Goal: Communication & Community: Connect with others

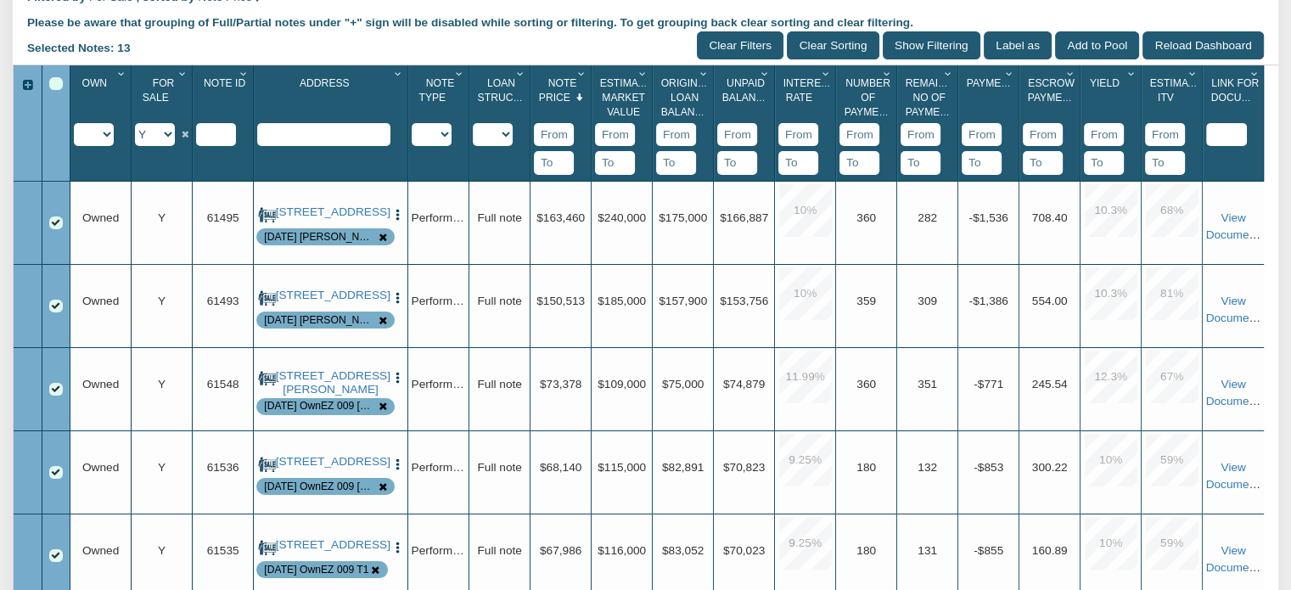
click at [165, 138] on select "Y N IP" at bounding box center [155, 134] width 40 height 23
click at [135, 125] on select "Y N IP" at bounding box center [155, 134] width 40 height 23
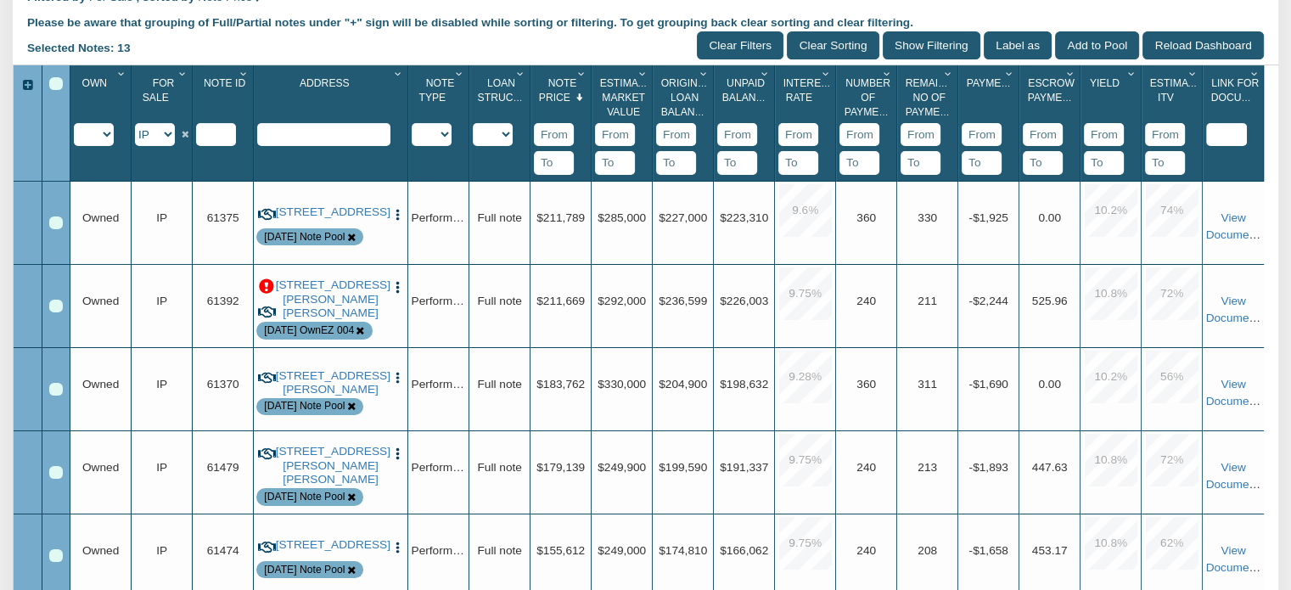
click at [224, 136] on input "text" at bounding box center [216, 135] width 40 height 24
click at [243, 74] on icon "Column Menu" at bounding box center [244, 74] width 16 height 10
click at [176, 195] on button "Sort Ascending" at bounding box center [193, 198] width 119 height 31
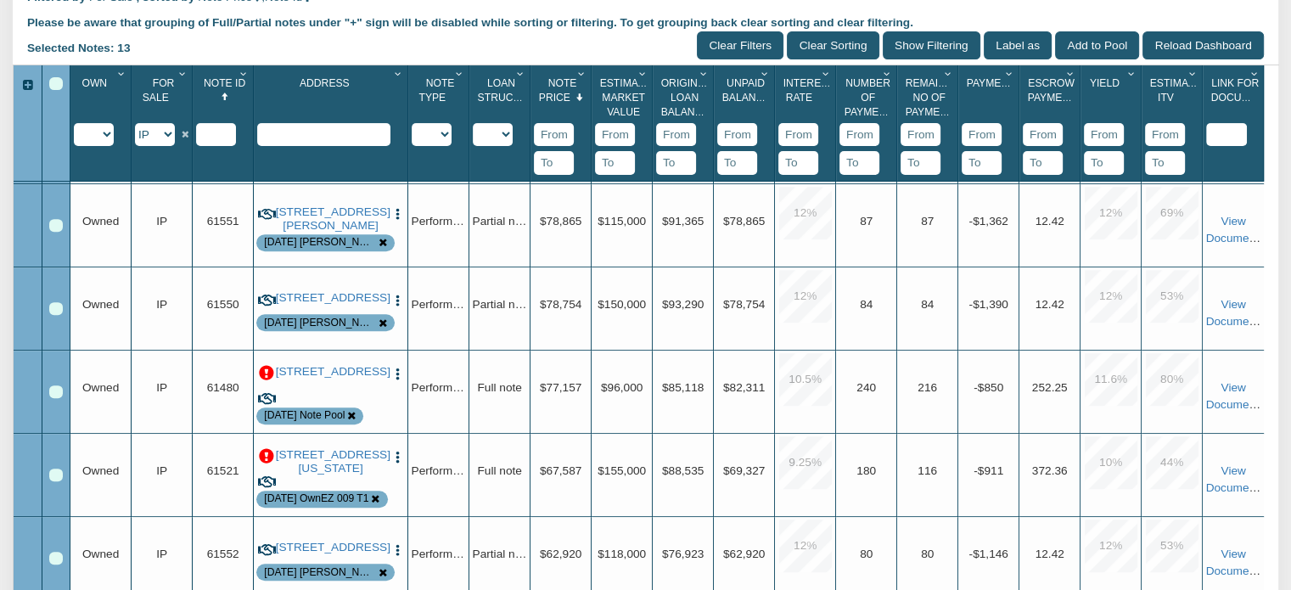
click at [170, 136] on select "Y N IP" at bounding box center [155, 134] width 40 height 23
select select "string:Y"
click at [135, 125] on select "Y N IP" at bounding box center [155, 134] width 40 height 23
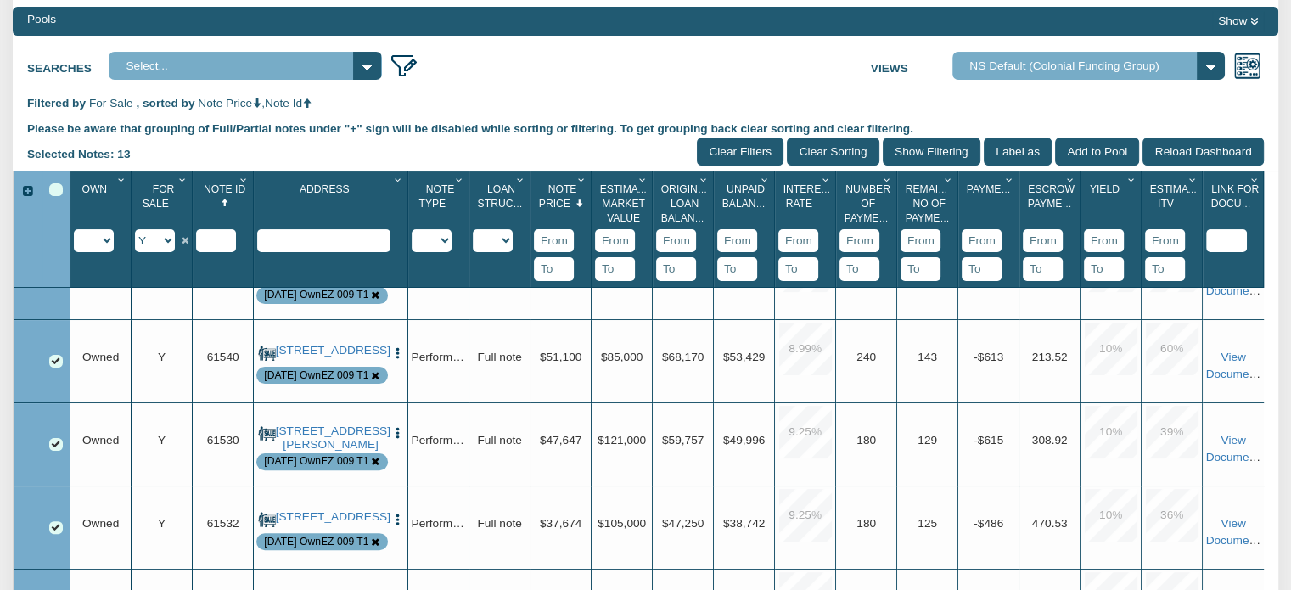
scroll to position [218, 0]
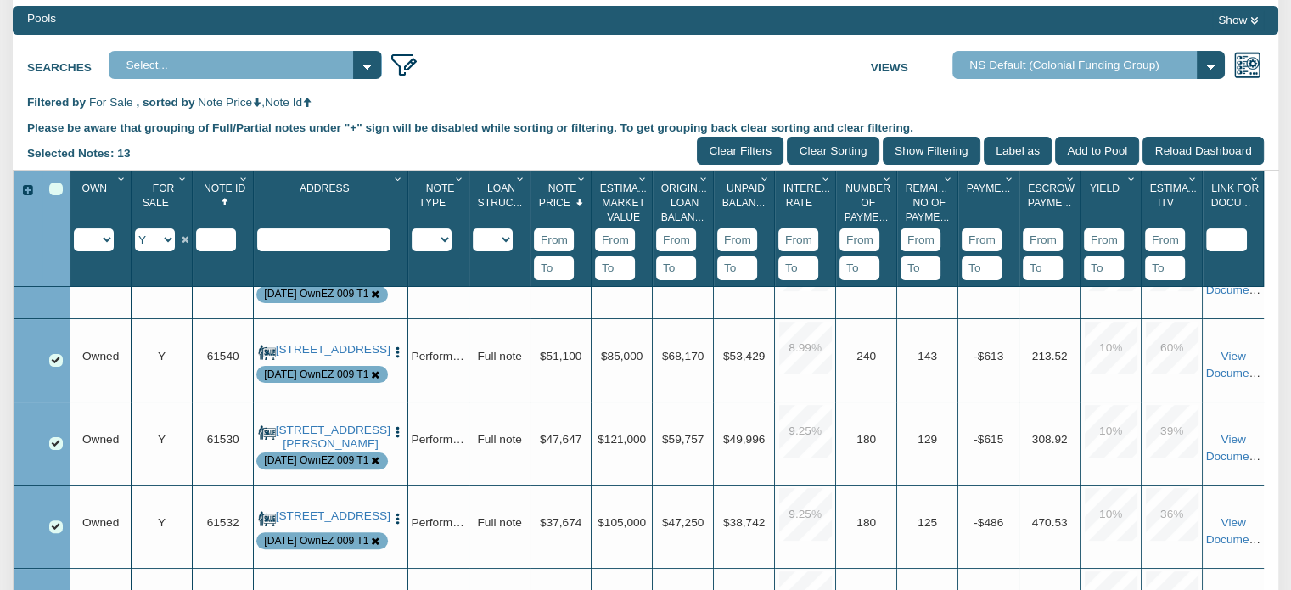
click at [52, 188] on div "Select All" at bounding box center [56, 190] width 14 height 14
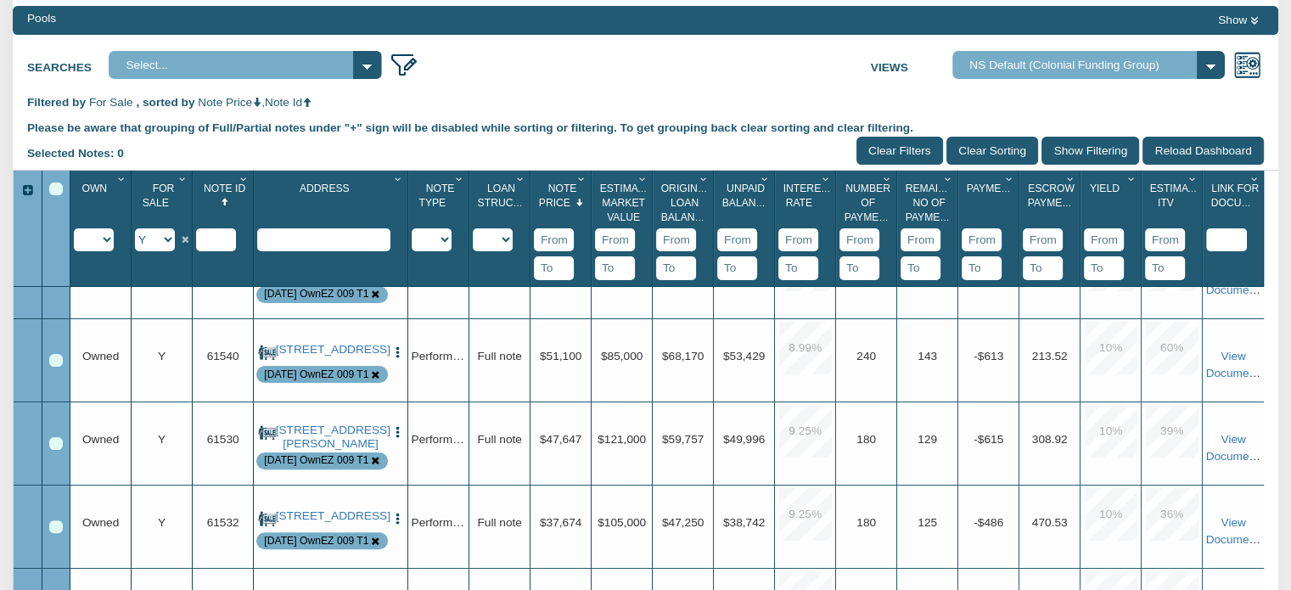
click at [52, 188] on div "Select All" at bounding box center [56, 190] width 14 height 14
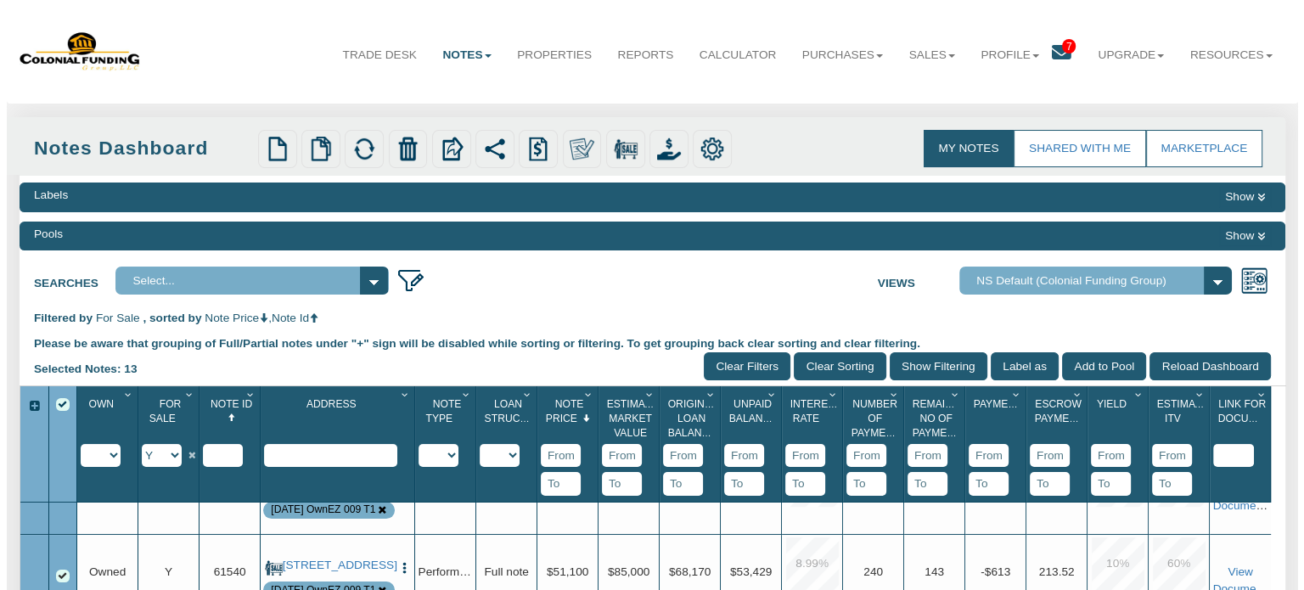
scroll to position [0, 0]
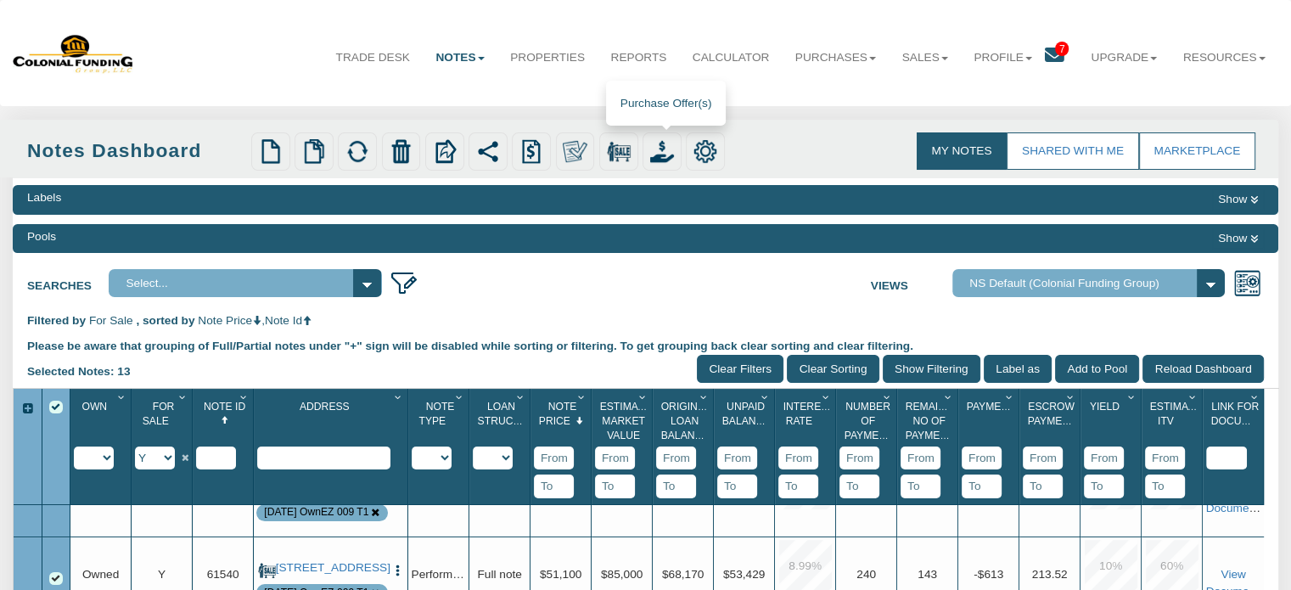
click at [664, 163] on img at bounding box center [662, 151] width 24 height 24
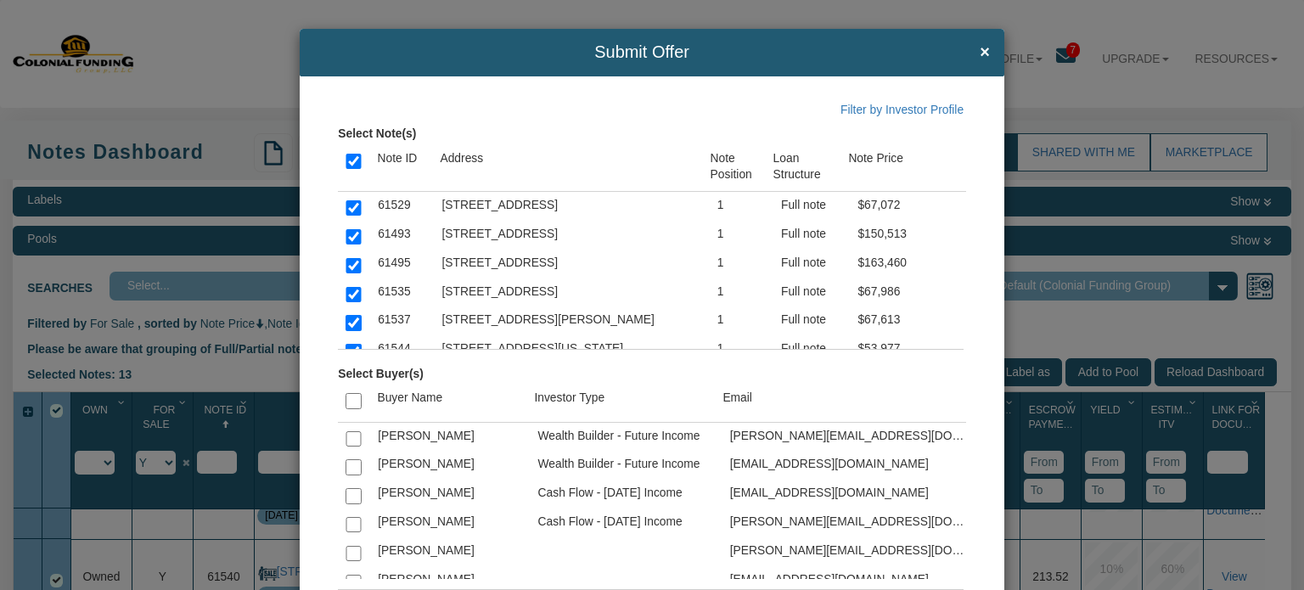
click at [350, 517] on input "checkbox" at bounding box center [352, 524] width 15 height 15
checkbox input "true"
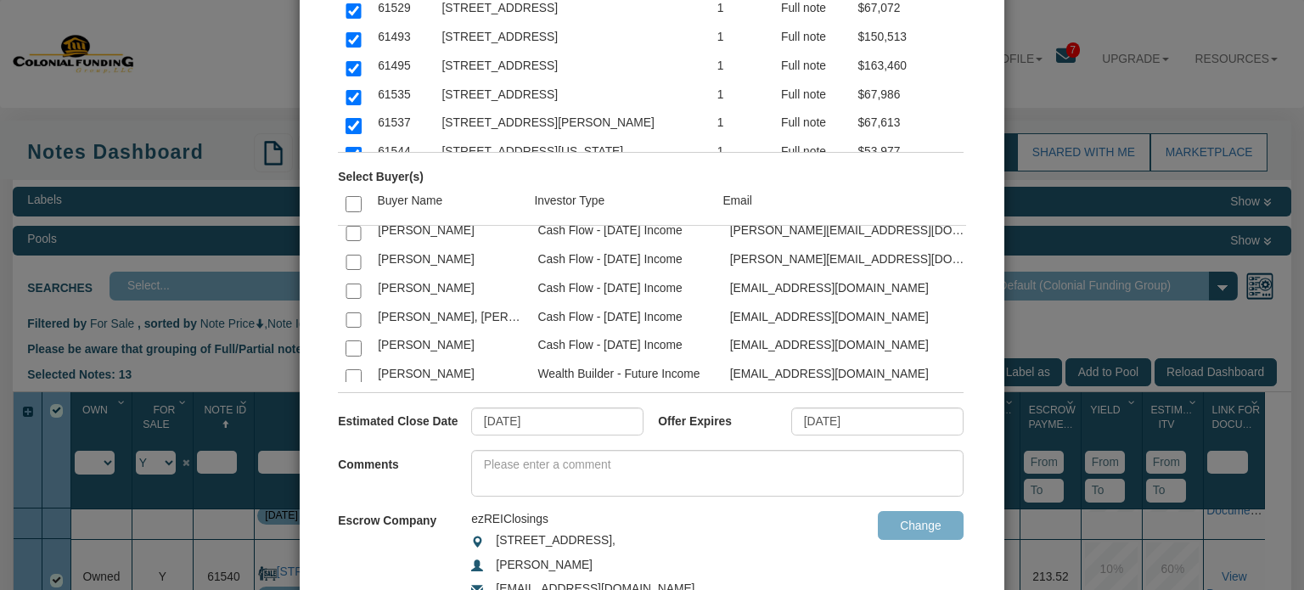
scroll to position [2513, 0]
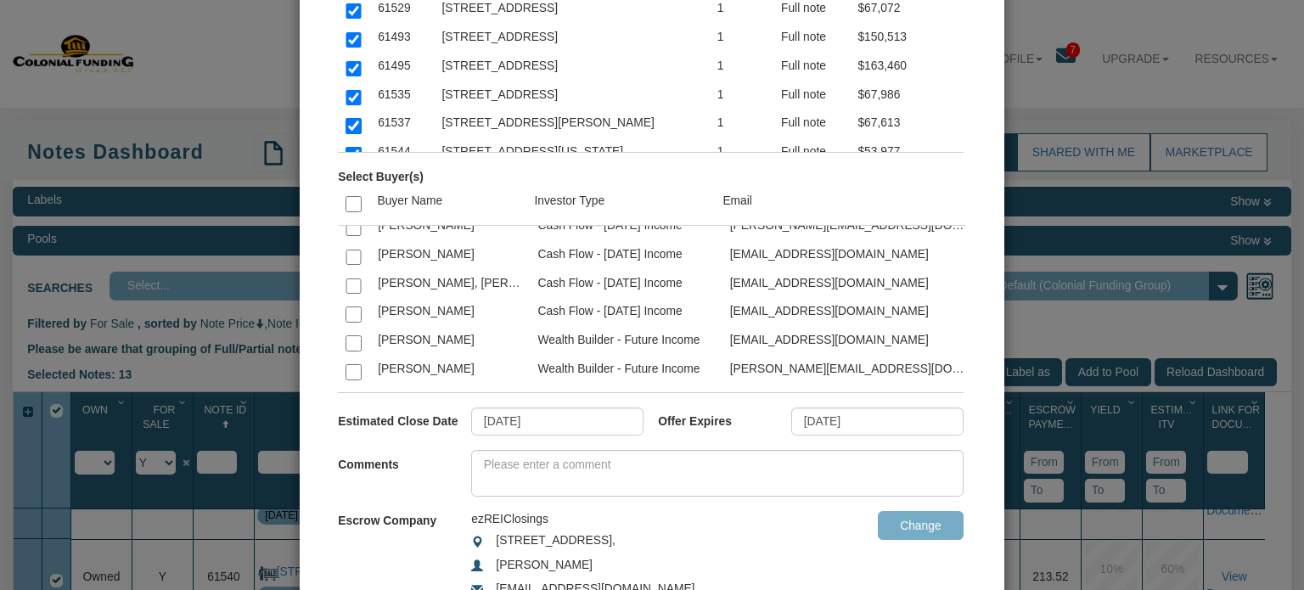
click at [347, 278] on input "checkbox" at bounding box center [352, 285] width 15 height 15
checkbox input "true"
click at [559, 418] on input "10/23/2025" at bounding box center [557, 421] width 172 height 29
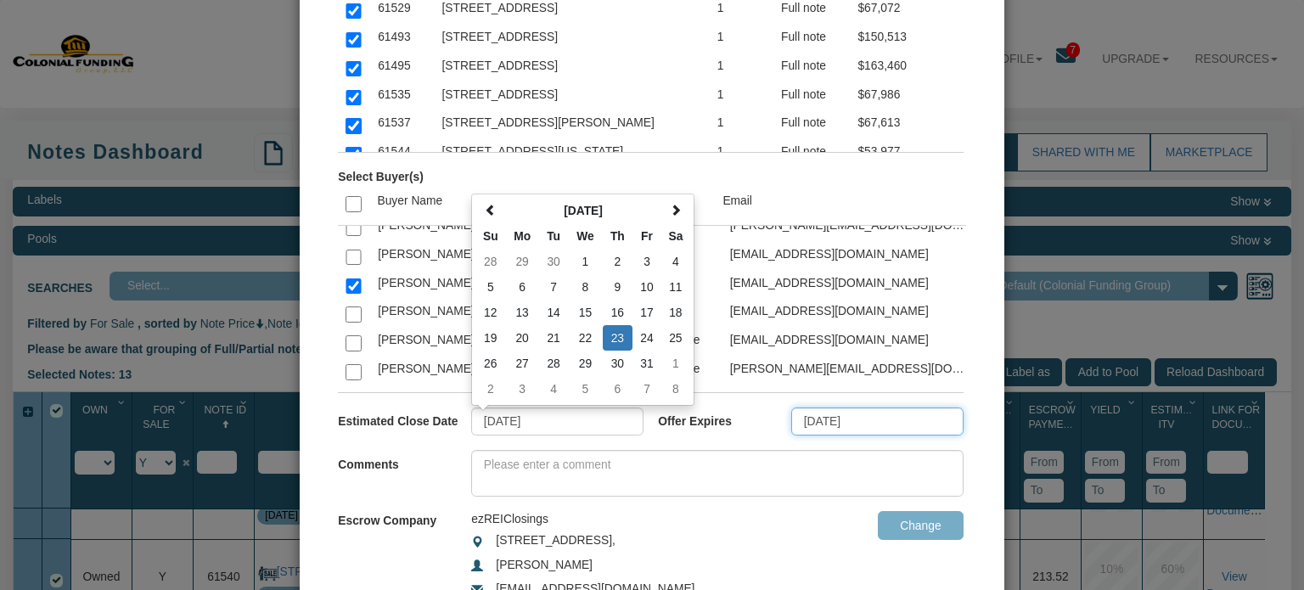
click at [856, 424] on input "09/11/2025" at bounding box center [877, 421] width 172 height 29
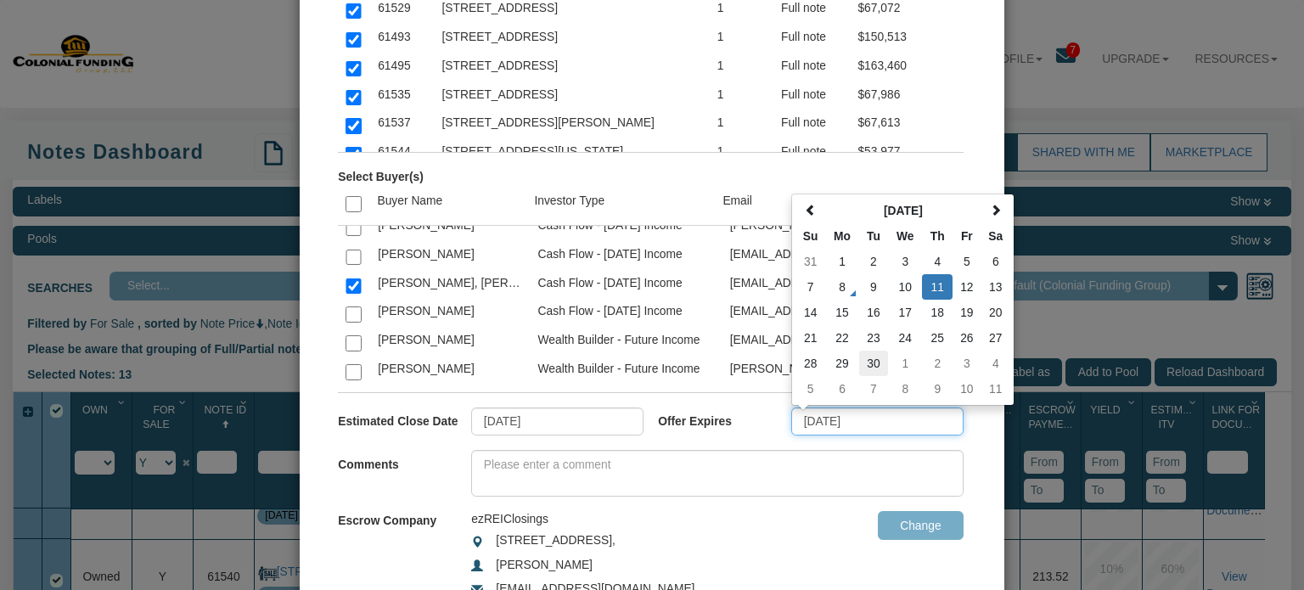
click at [868, 363] on td "30" at bounding box center [873, 363] width 29 height 25
type input "09/30/2025"
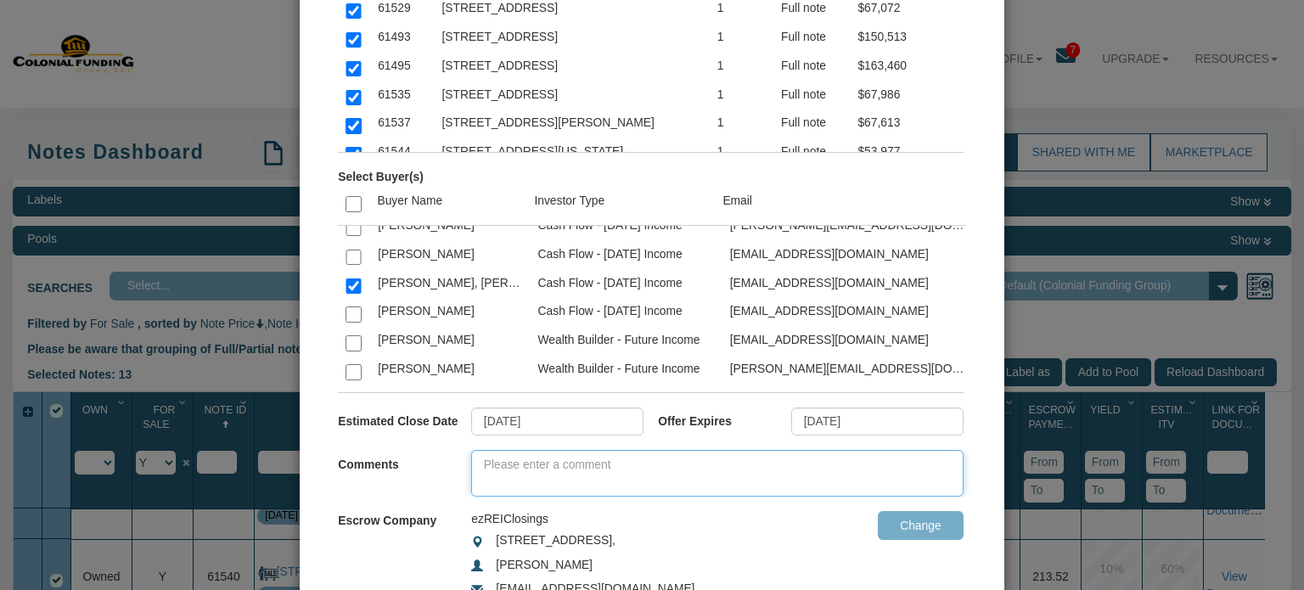
click at [615, 465] on textarea at bounding box center [717, 473] width 492 height 47
type textarea "Resending notification of 13 notes available for purchase."
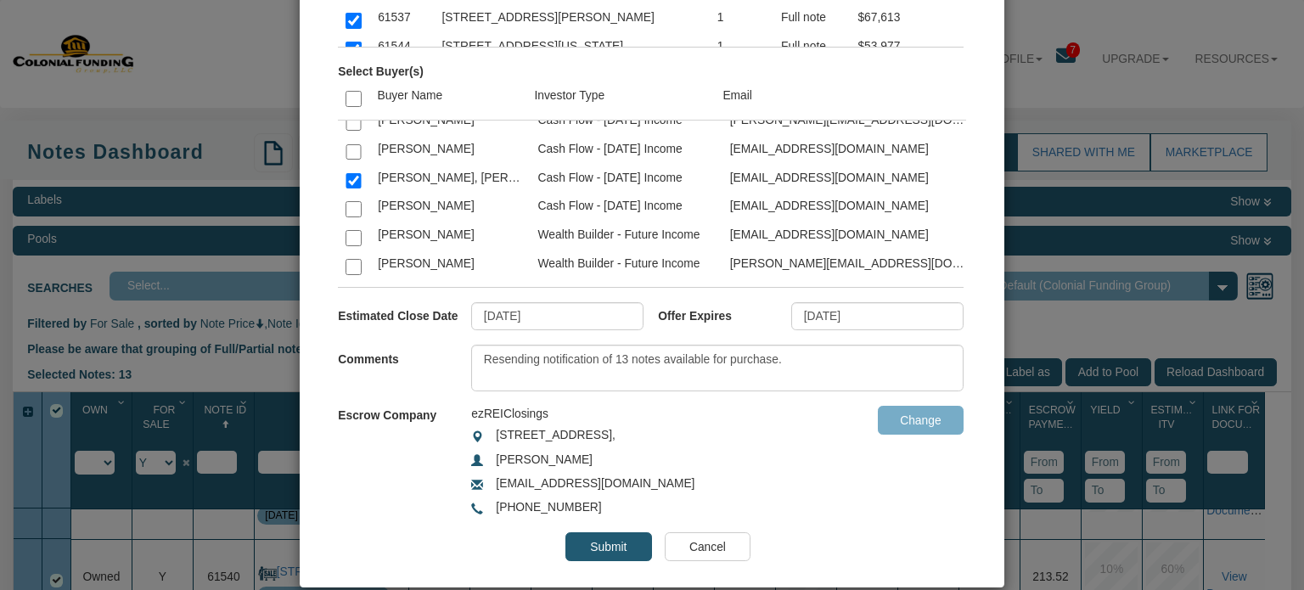
scroll to position [324, 0]
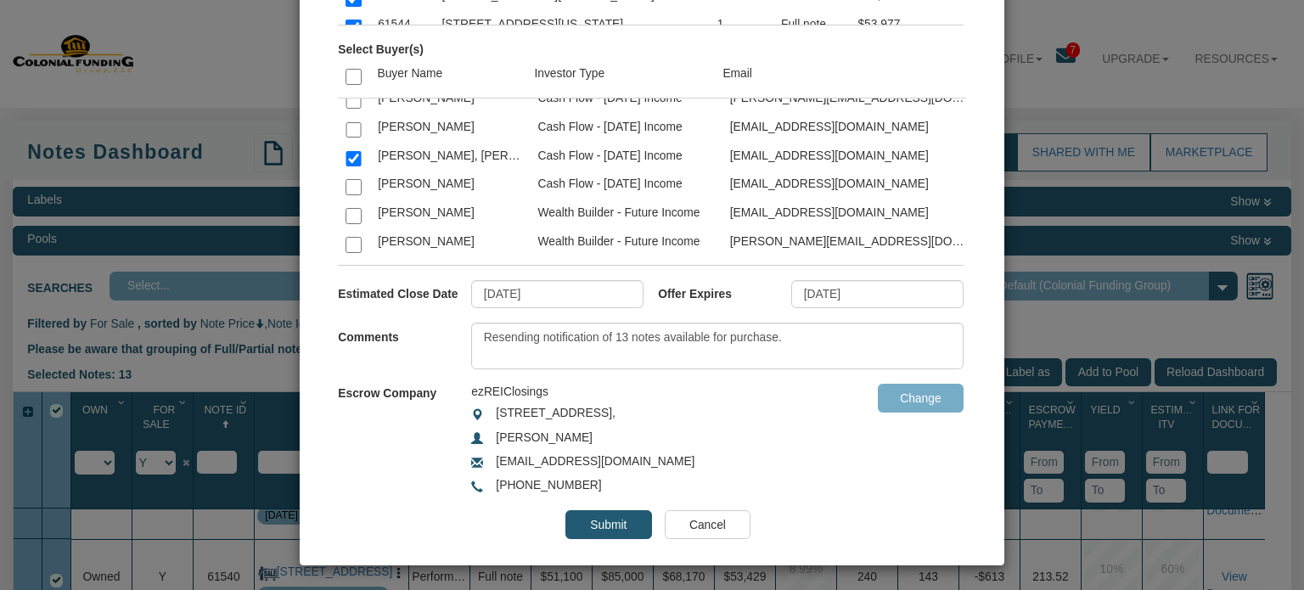
click at [587, 522] on input "Submit" at bounding box center [608, 524] width 86 height 29
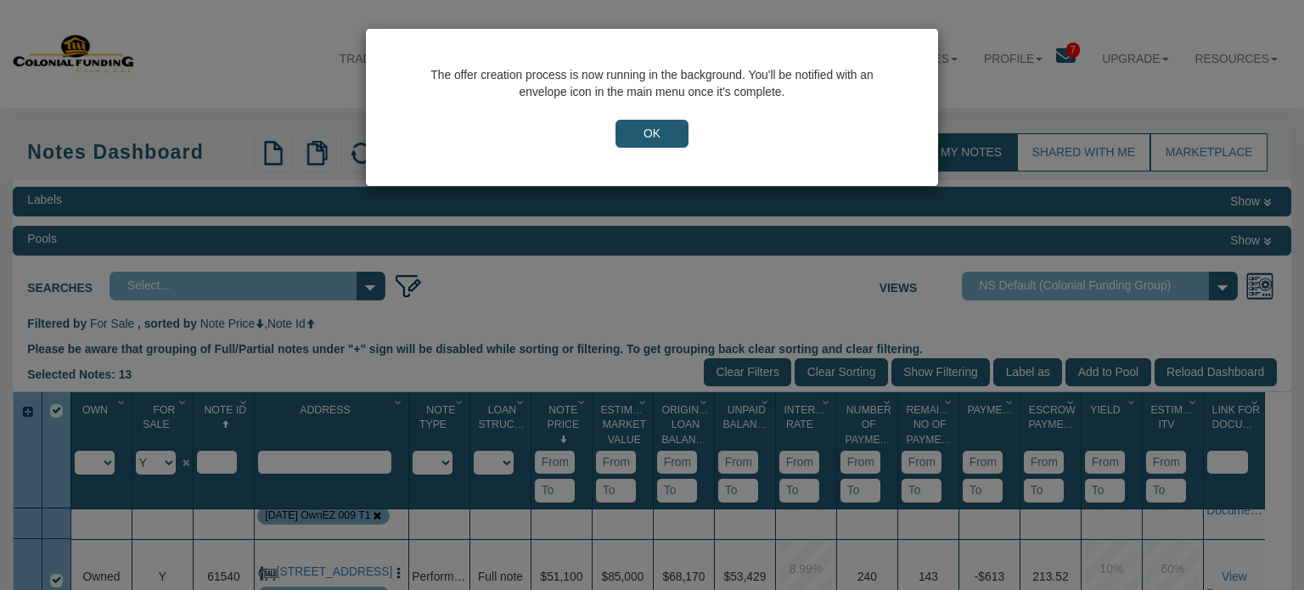
click at [657, 135] on input "OK" at bounding box center [651, 134] width 73 height 29
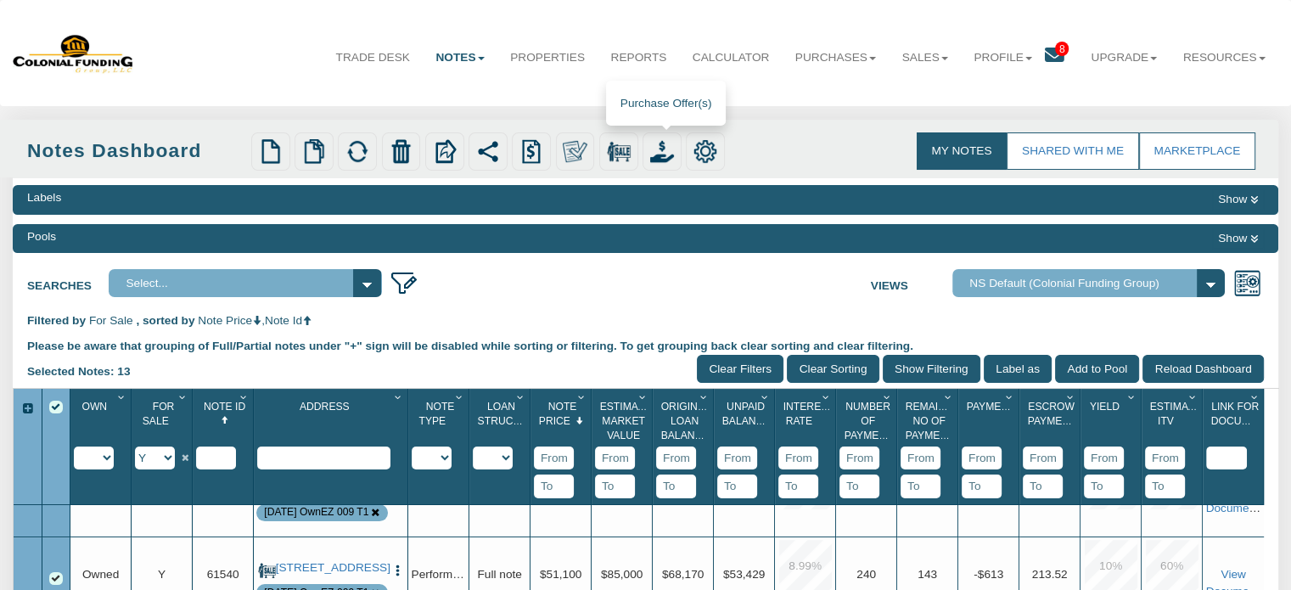
click at [667, 152] on img at bounding box center [662, 151] width 24 height 24
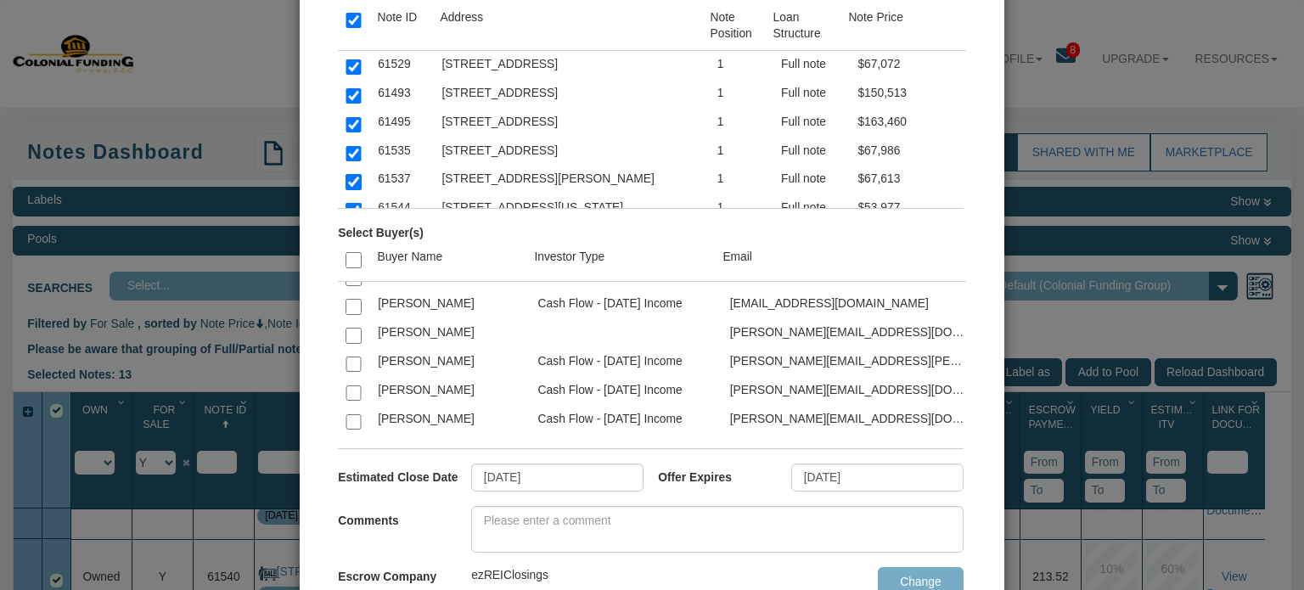
scroll to position [4017, 0]
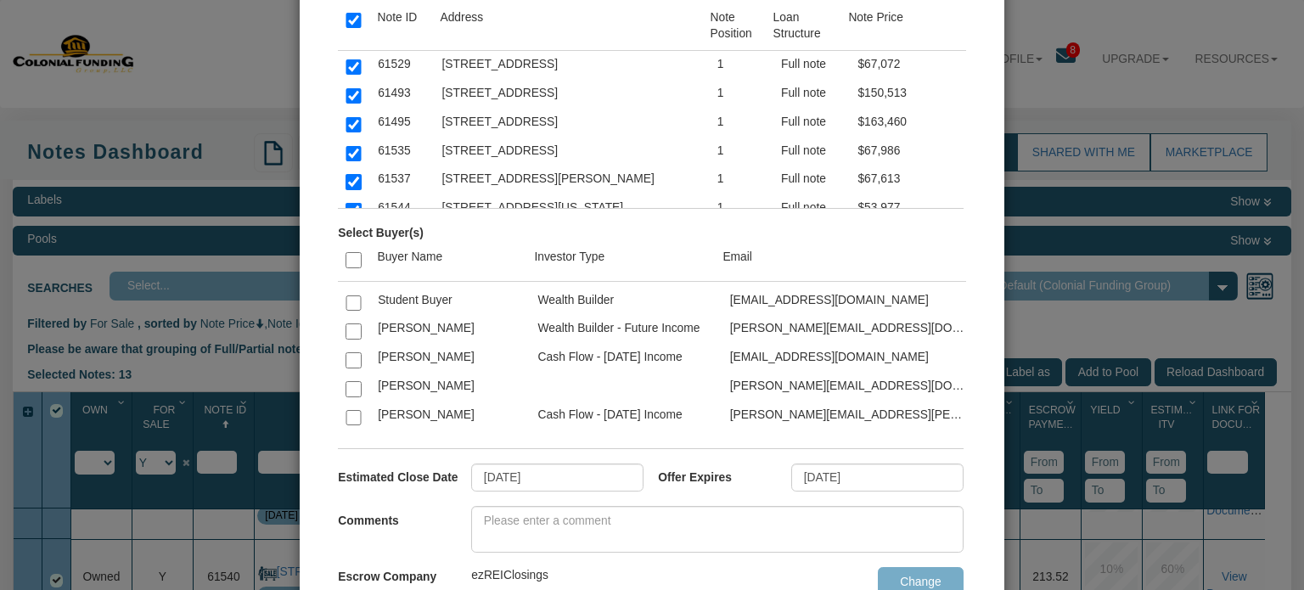
click at [1149, 83] on div "Submit Offer × Filter by Investor Profile Select Note(s) Note ID Address Note P…" at bounding box center [652, 295] width 1304 height 590
click at [1108, 88] on div "Submit Offer × Filter by Investor Profile Select Note(s) Note ID Address Note P…" at bounding box center [652, 295] width 1304 height 590
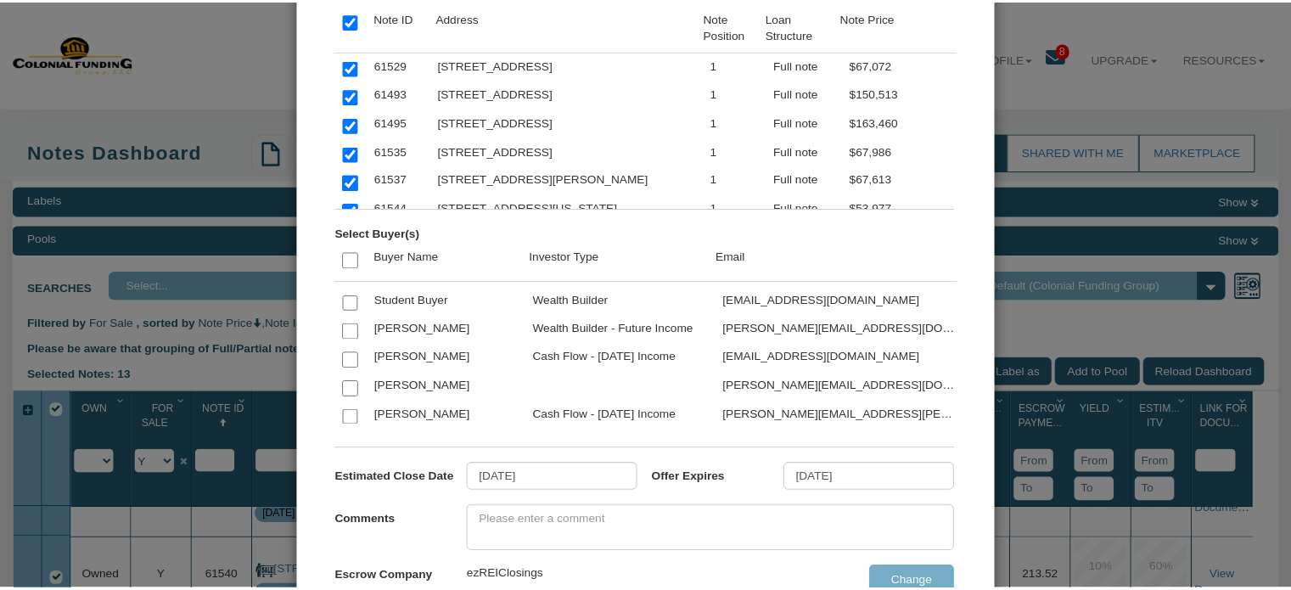
scroll to position [0, 0]
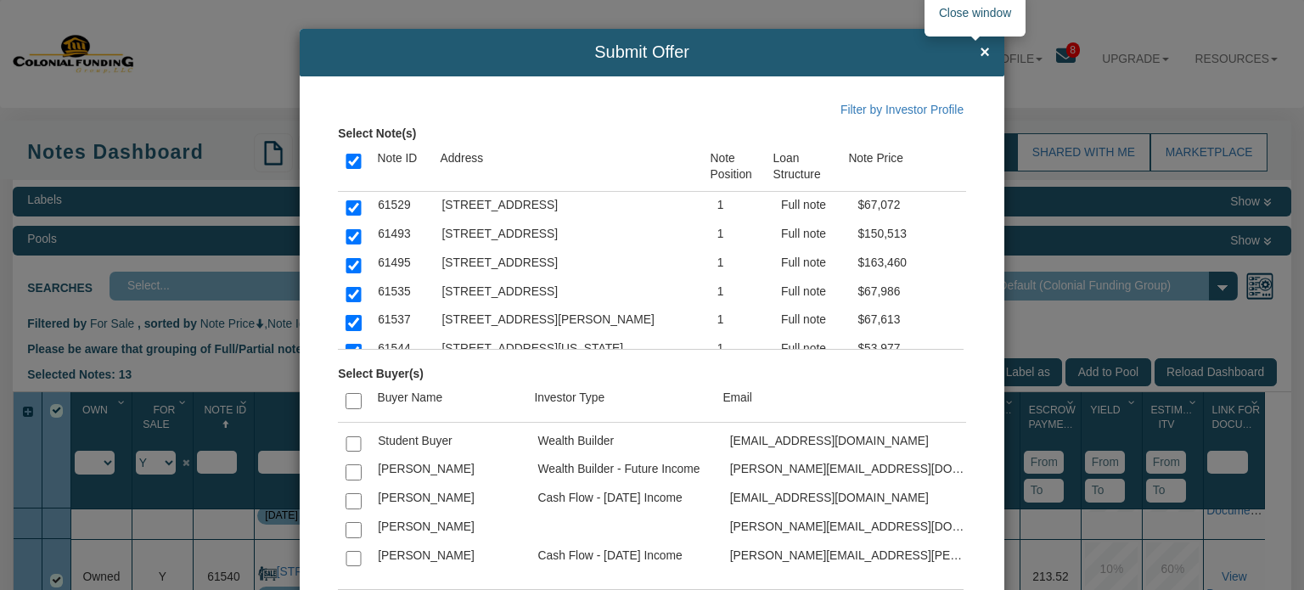
click at [980, 46] on span "×" at bounding box center [985, 52] width 10 height 19
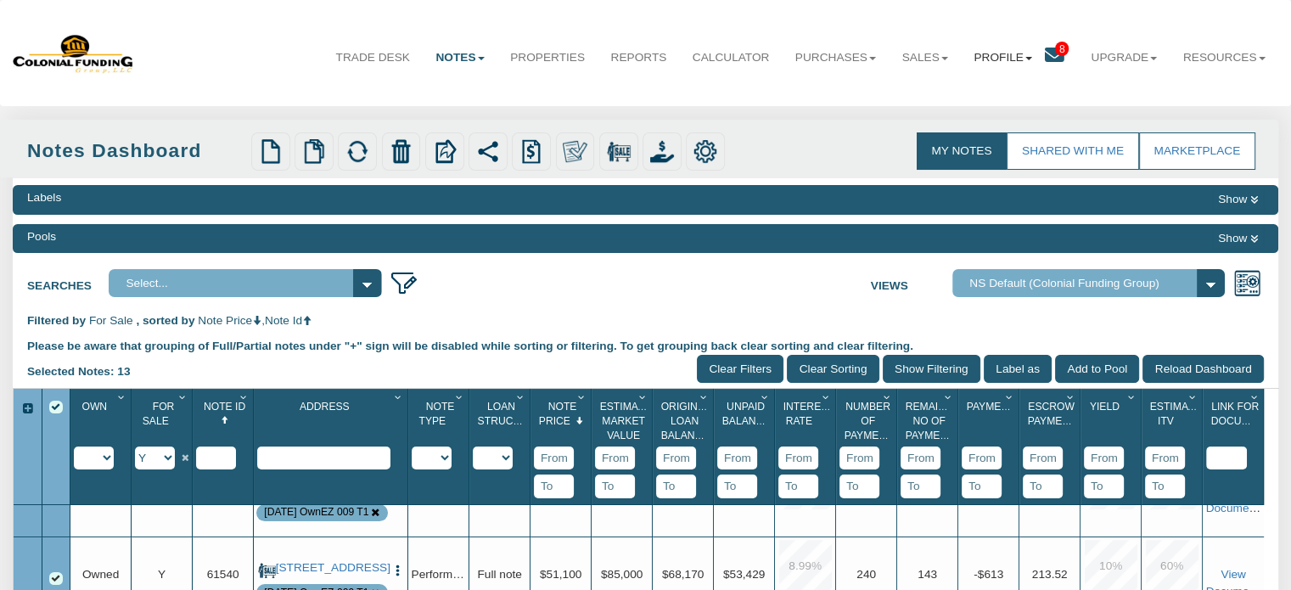
click at [985, 56] on link "Profile" at bounding box center [1003, 58] width 84 height 42
click at [965, 94] on link "Settings" at bounding box center [1002, 97] width 149 height 22
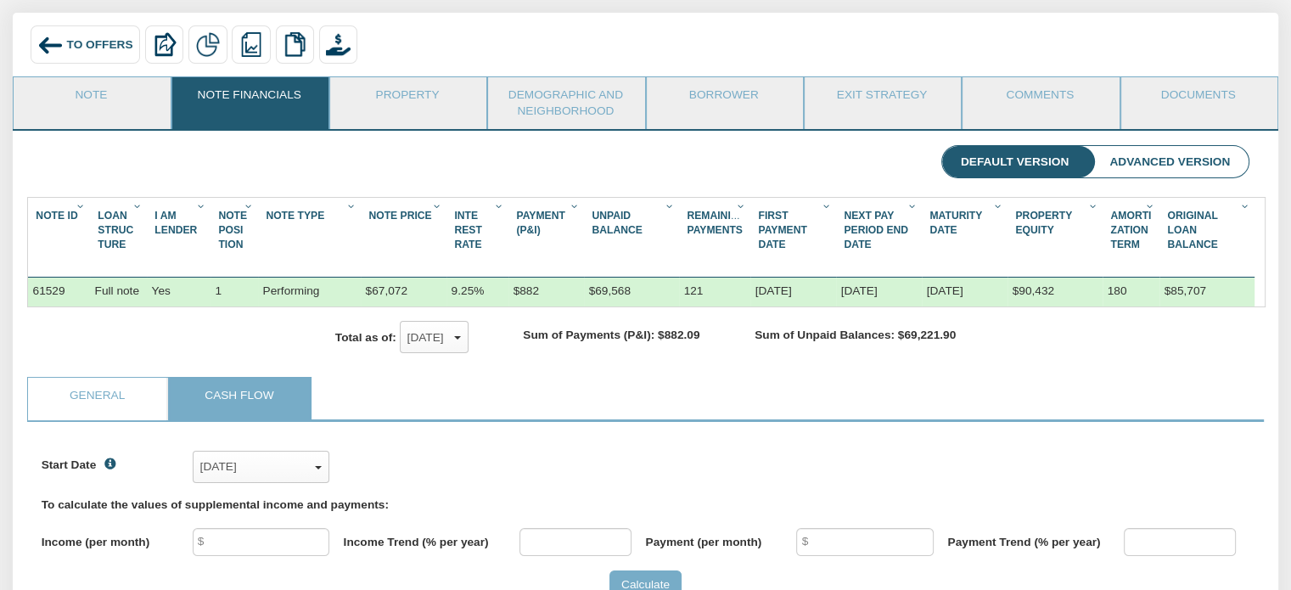
scroll to position [44, 0]
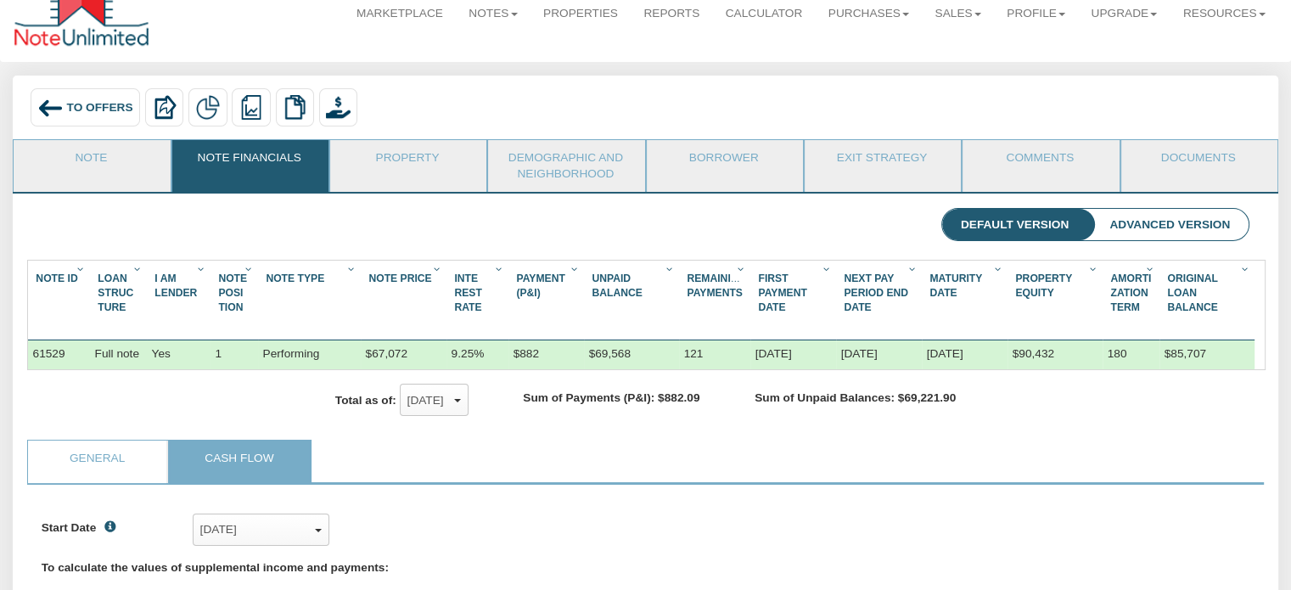
click at [88, 104] on span "To Offers" at bounding box center [100, 107] width 66 height 13
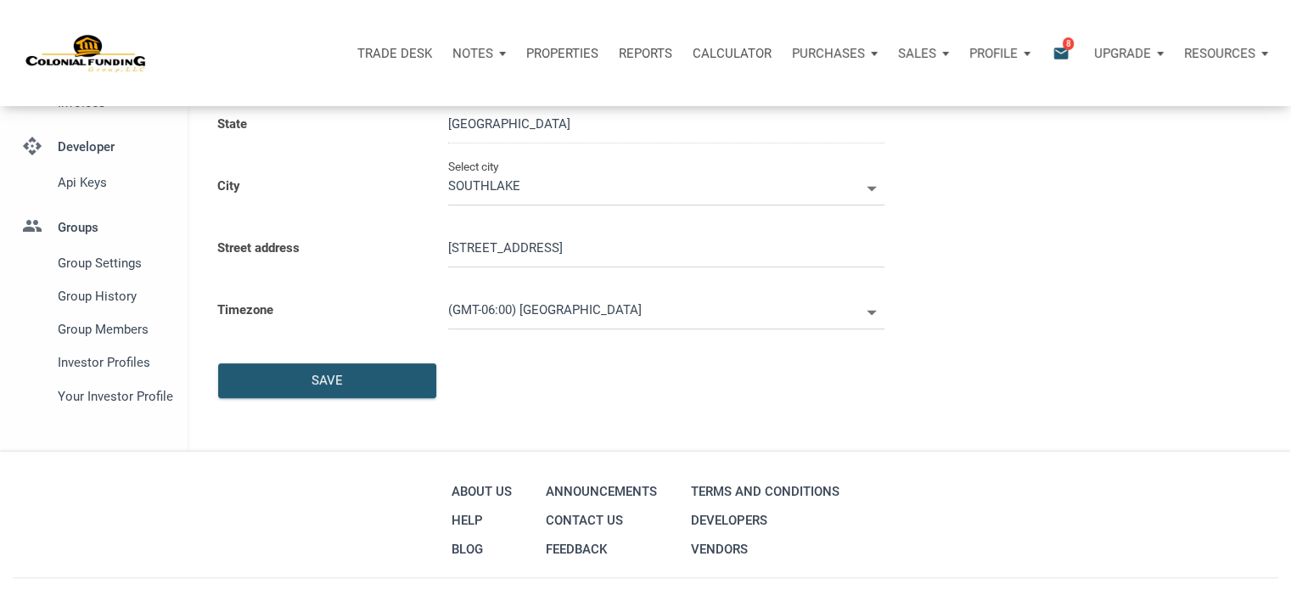
scroll to position [388, 0]
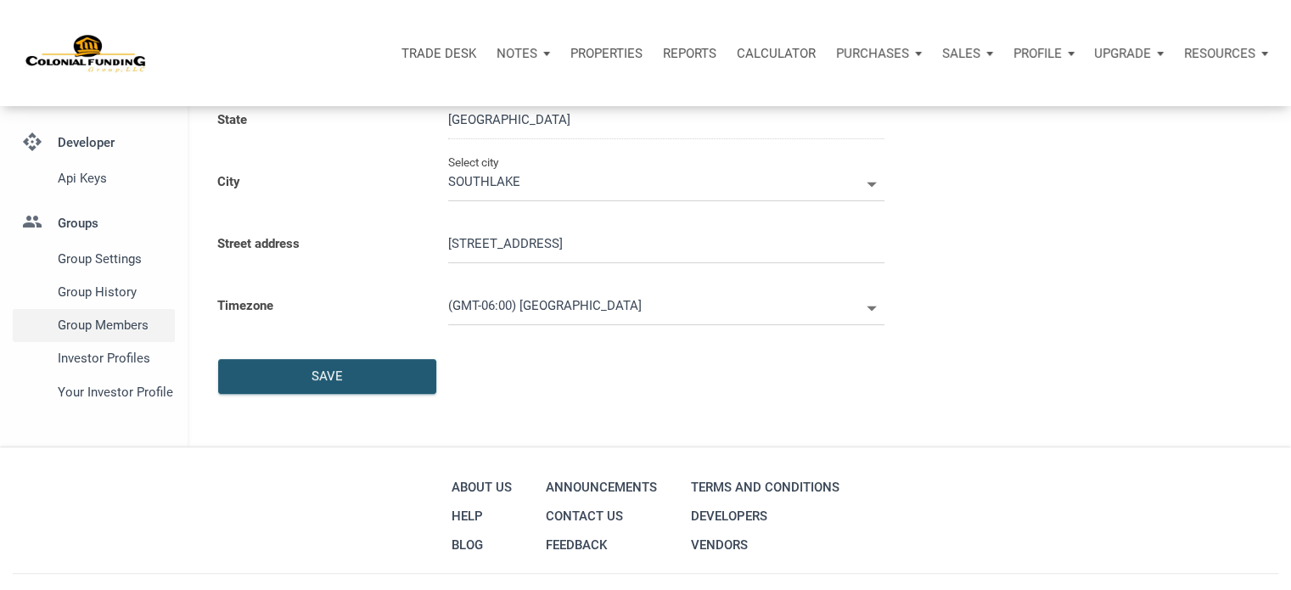
click at [130, 329] on span "Group Members" at bounding box center [113, 325] width 110 height 20
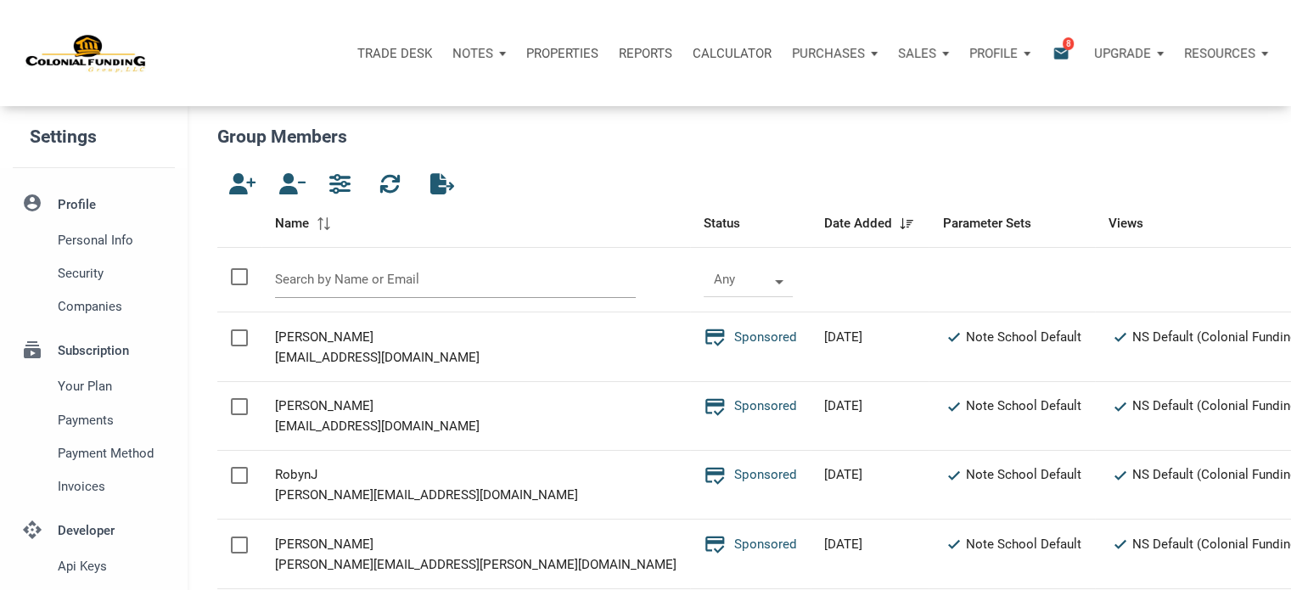
click at [333, 285] on input "text" at bounding box center [456, 279] width 362 height 37
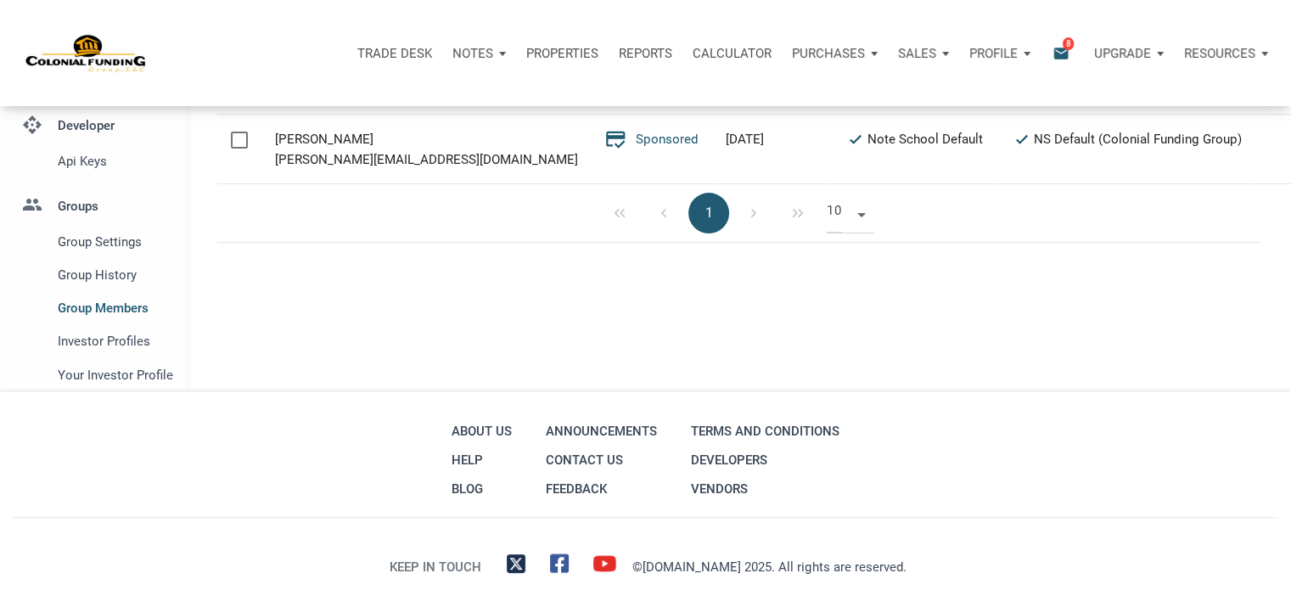
scroll to position [445, 0]
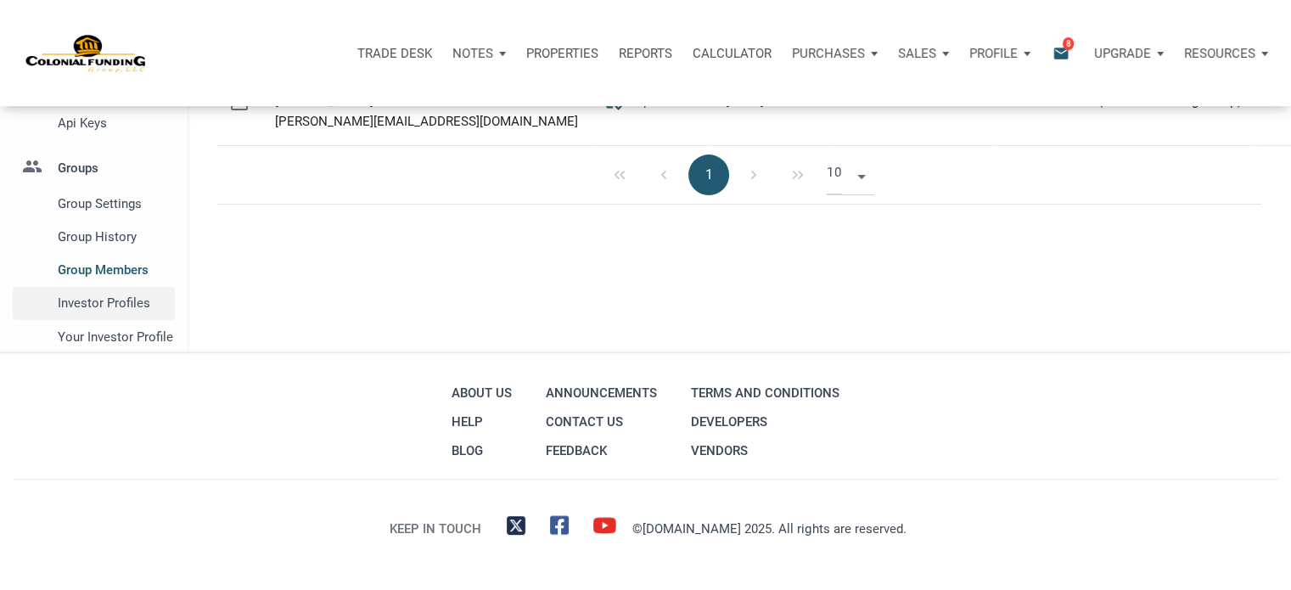
type input "andre"
click at [115, 302] on span "Investor Profiles" at bounding box center [113, 303] width 110 height 20
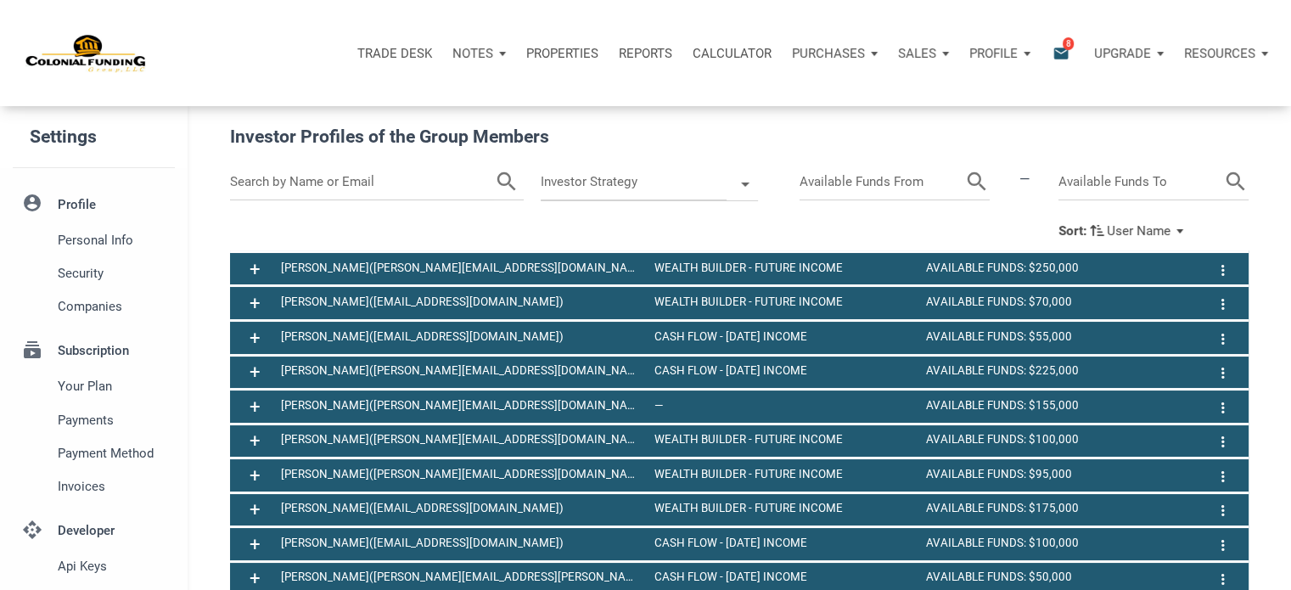
click at [357, 177] on input "text" at bounding box center [362, 182] width 265 height 37
click at [357, 177] on input "a" at bounding box center [351, 182] width 243 height 37
click at [486, 182] on icon "search" at bounding box center [485, 182] width 25 height 37
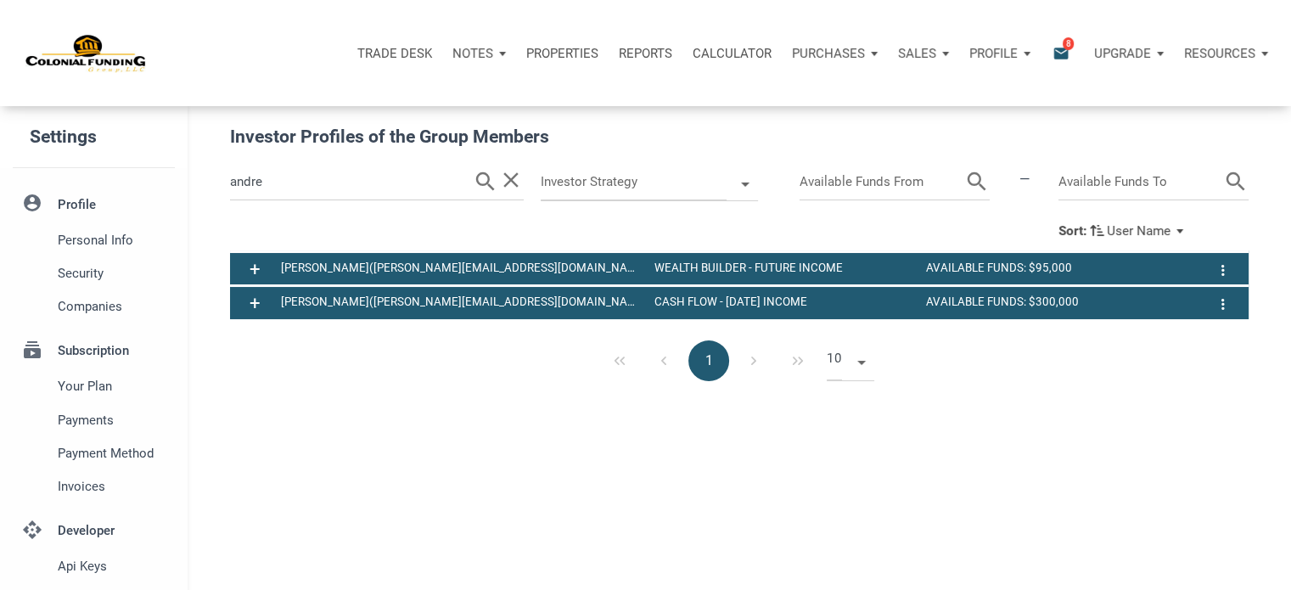
drag, startPoint x: 269, startPoint y: 183, endPoint x: 179, endPoint y: 168, distance: 91.1
click at [179, 168] on div "Settings account_circle Profile Personal Info Security Companies subscriptions …" at bounding box center [645, 451] width 1291 height 690
type input "green"
click at [488, 183] on icon "search" at bounding box center [485, 182] width 25 height 37
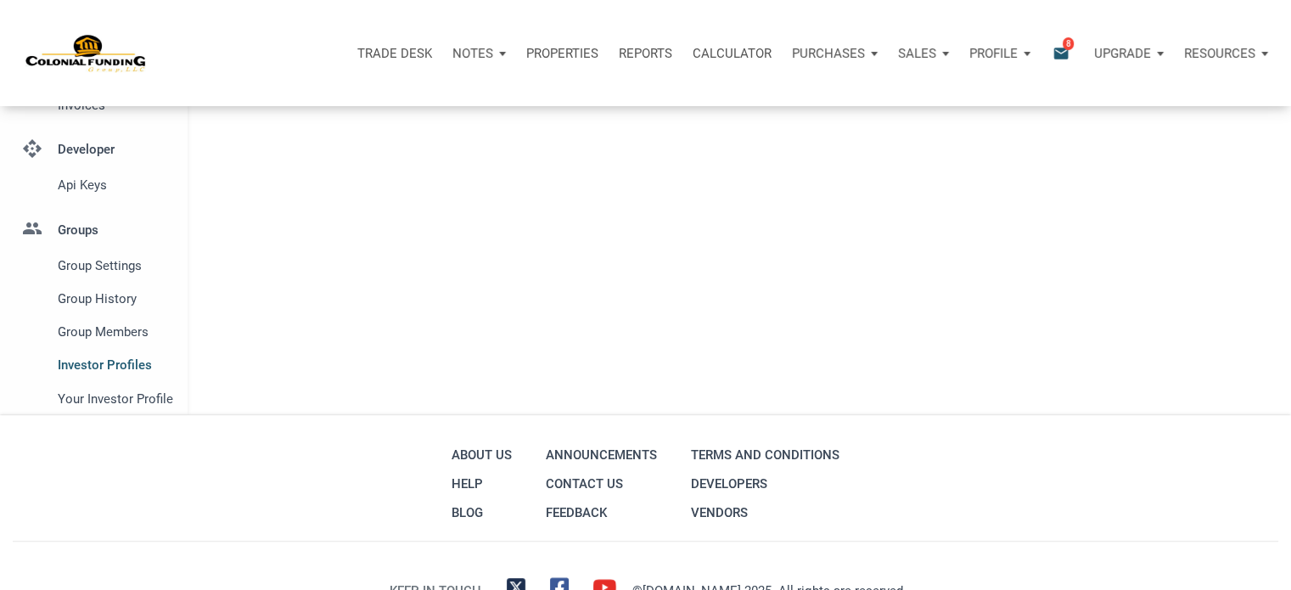
scroll to position [383, 0]
click at [139, 398] on span "Your Investor Profile" at bounding box center [113, 397] width 110 height 20
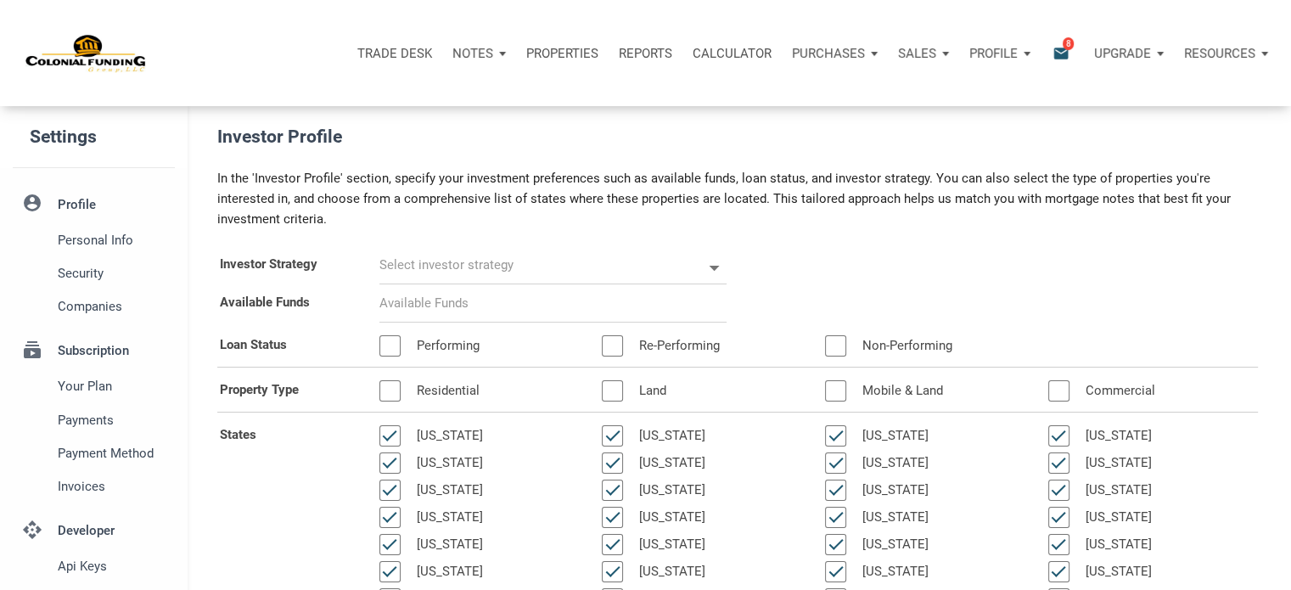
click at [475, 52] on p "Notes" at bounding box center [472, 53] width 41 height 15
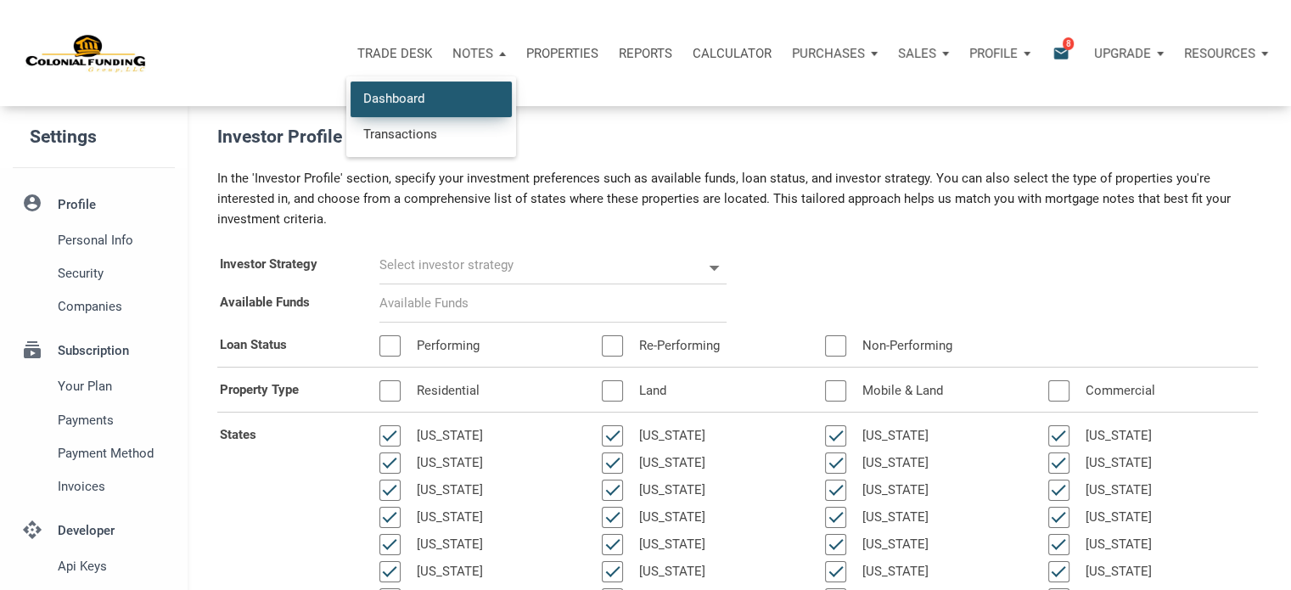
click at [402, 98] on link "Dashboard" at bounding box center [431, 98] width 161 height 35
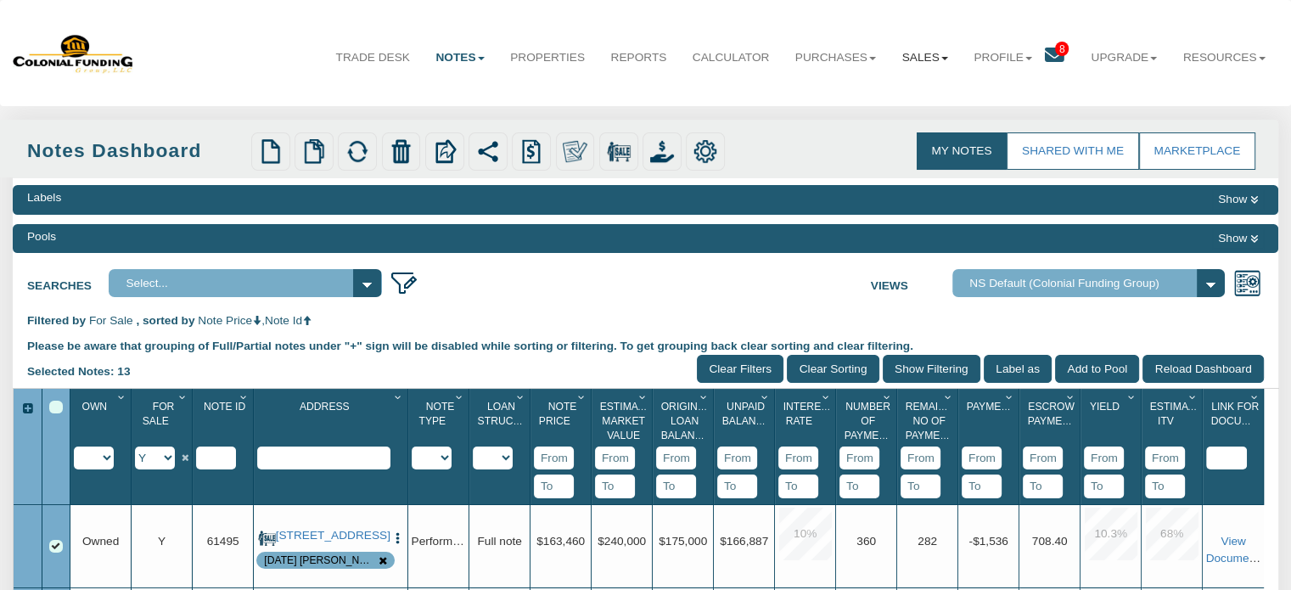
click at [917, 57] on link "Sales" at bounding box center [925, 58] width 72 height 42
click at [833, 91] on link "Offers" at bounding box center [885, 96] width 149 height 22
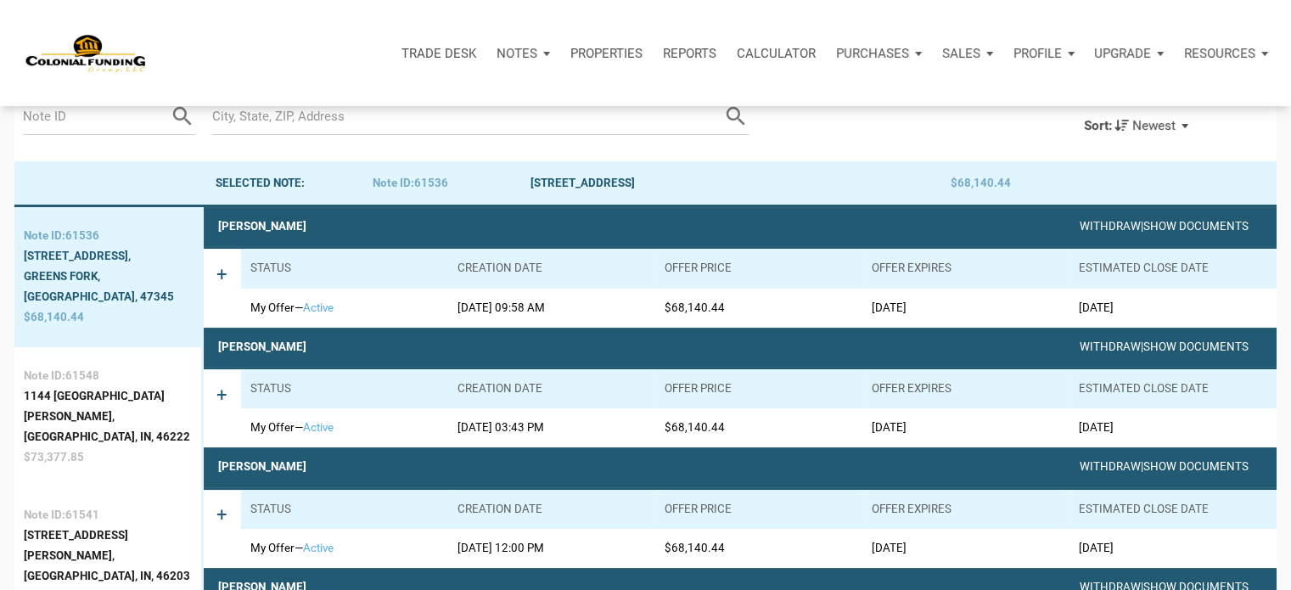
scroll to position [142, 0]
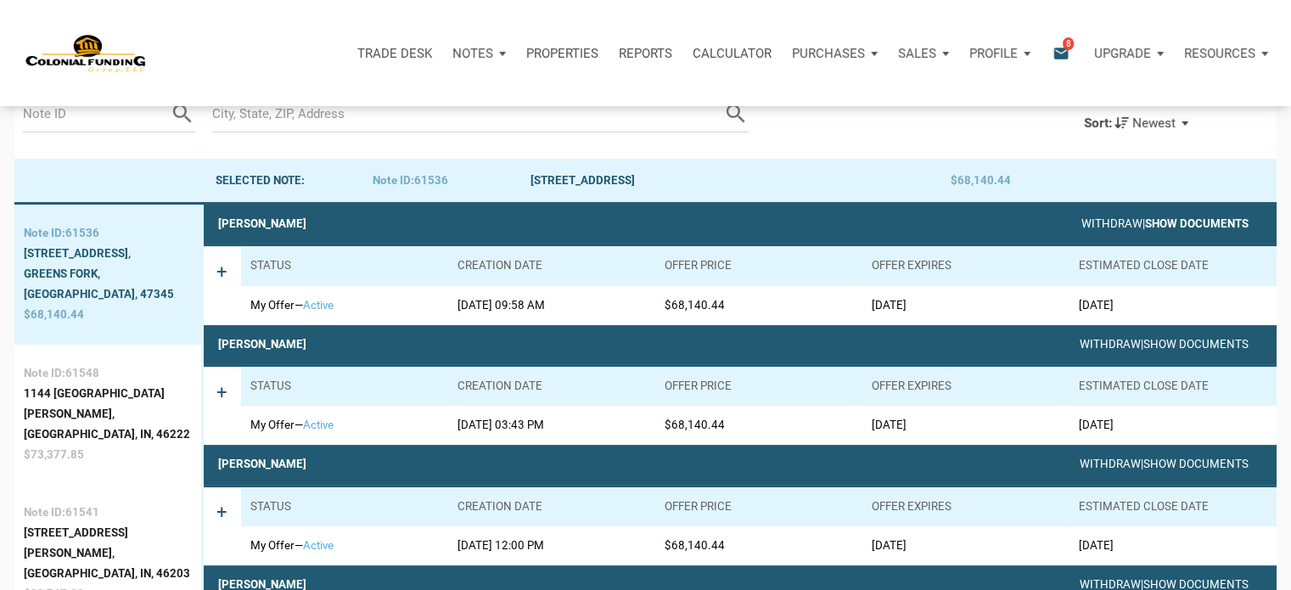
click at [1203, 230] on link "Show Documents" at bounding box center [1197, 223] width 104 height 13
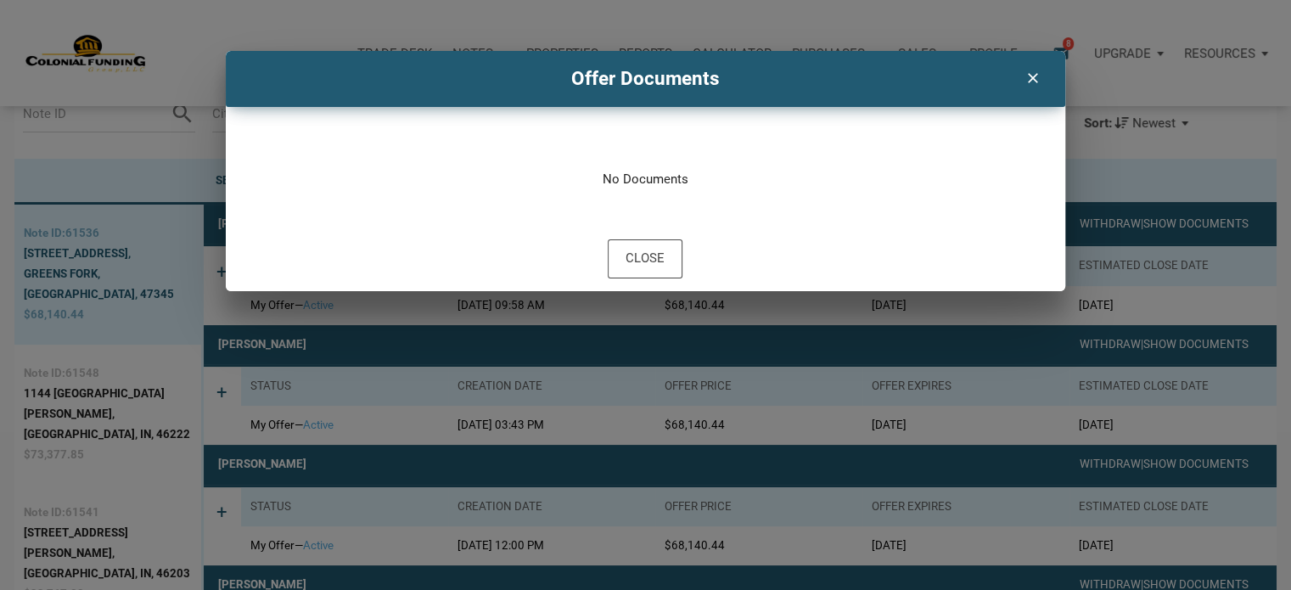
click at [1027, 77] on icon "clear" at bounding box center [1032, 76] width 20 height 22
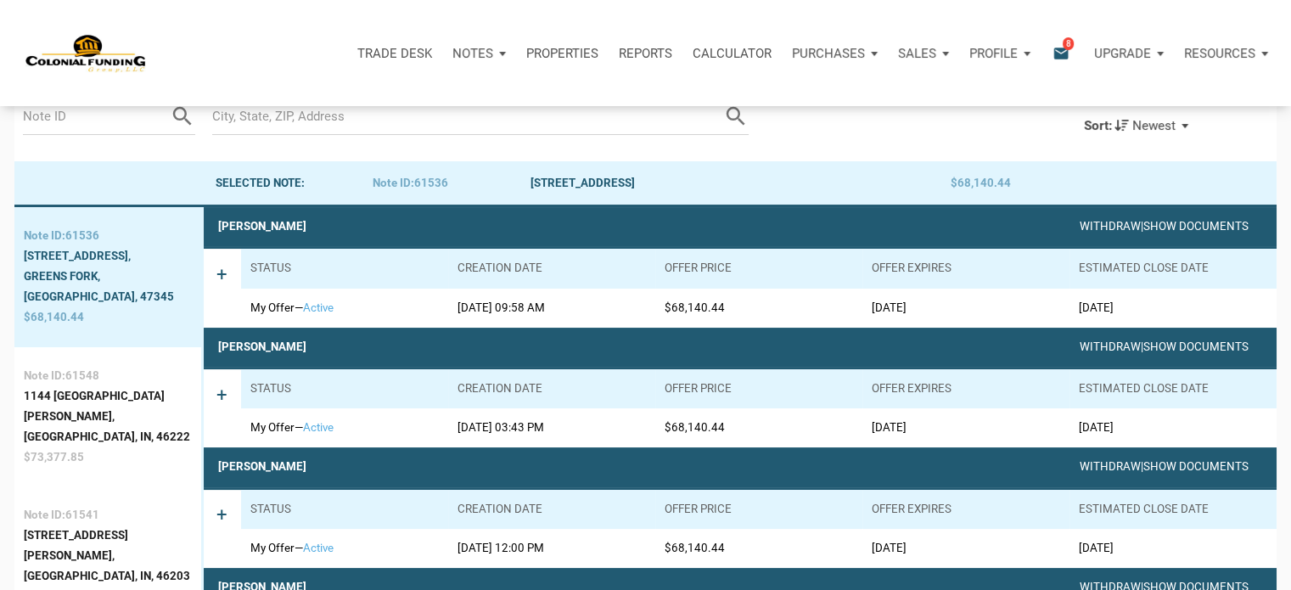
scroll to position [0, 0]
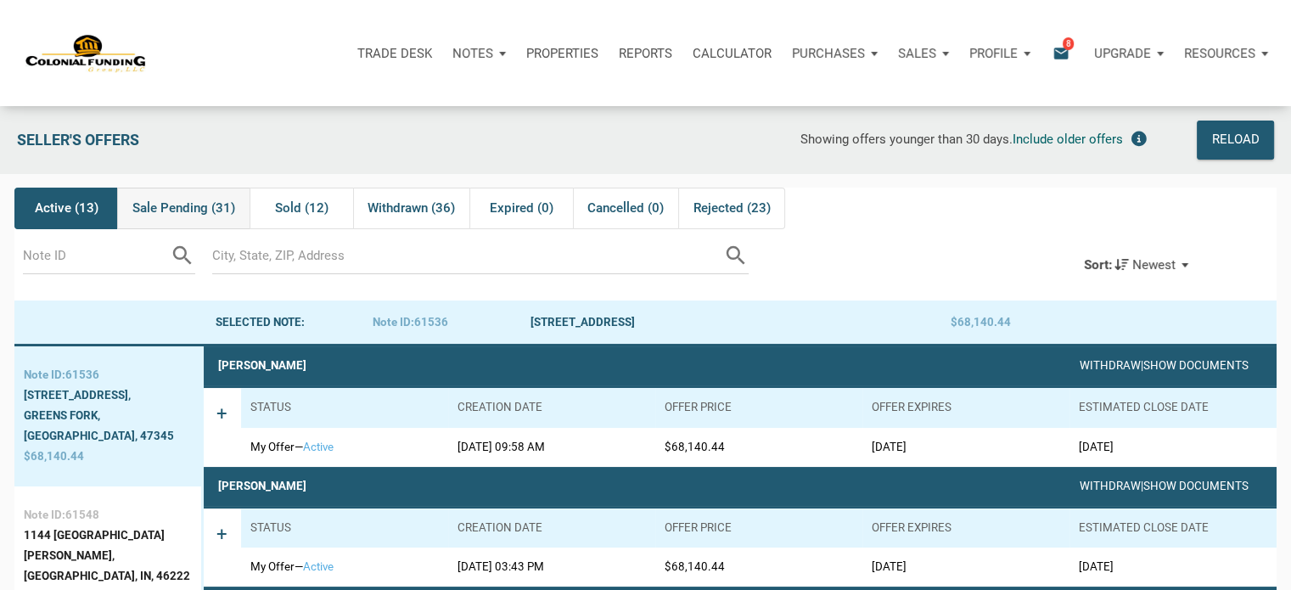
click at [183, 210] on span "Sale Pending (31)" at bounding box center [183, 208] width 103 height 20
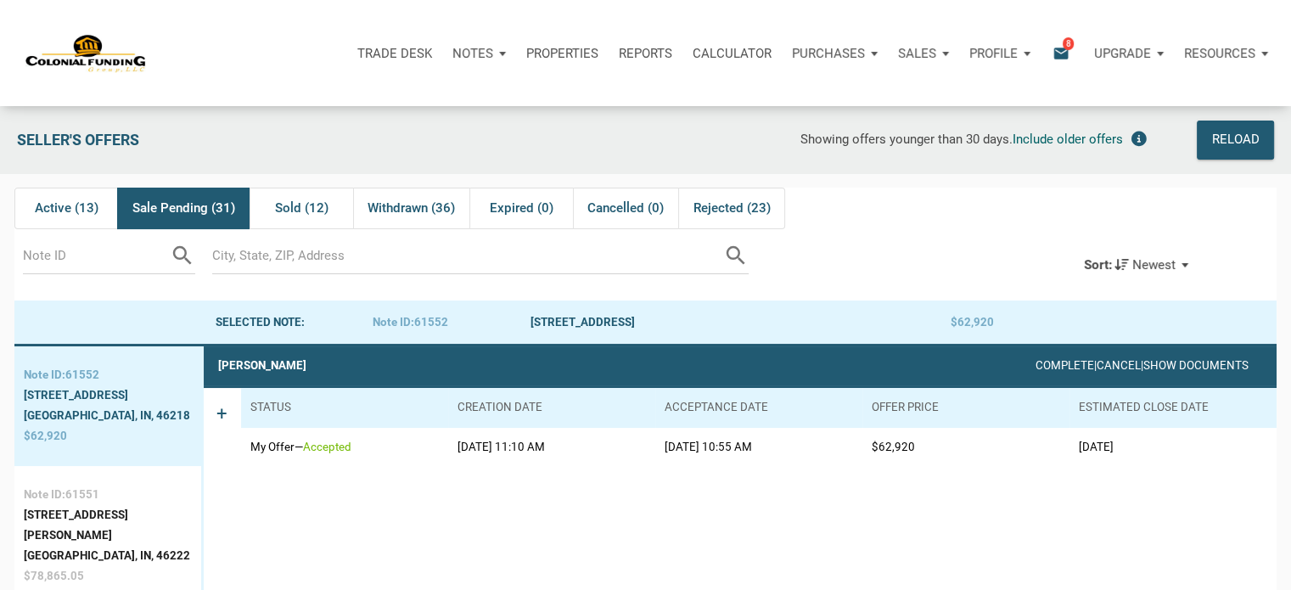
click at [1001, 10] on div "Trade Desk Notes Dashboard Transactions Properties Reports Calculator Purchases…" at bounding box center [652, 53] width 1278 height 106
click at [1014, 57] on p "Profile" at bounding box center [993, 53] width 48 height 15
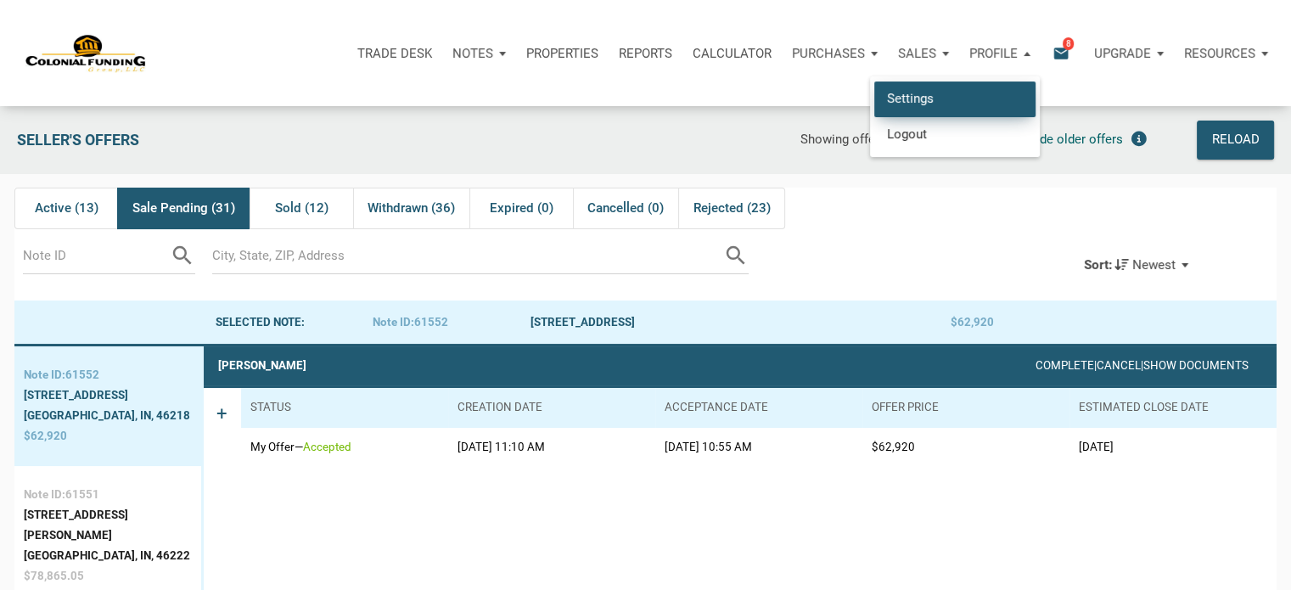
click at [901, 94] on link "Settings" at bounding box center [954, 98] width 161 height 35
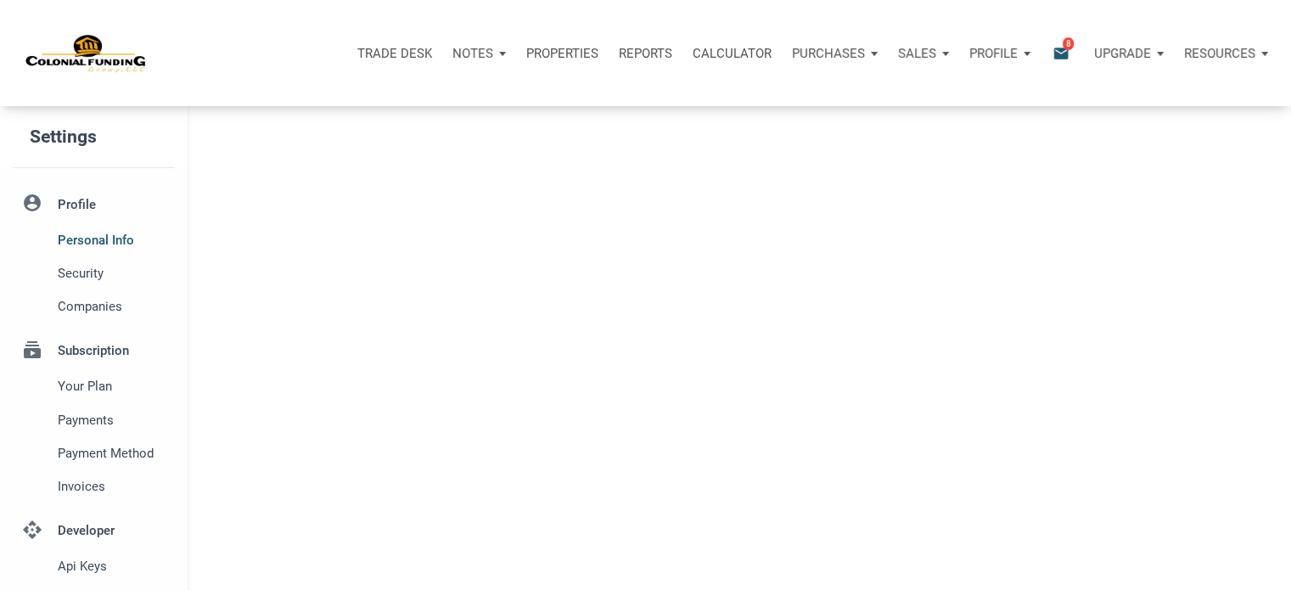
type input "SOUTHLAKE"
select select
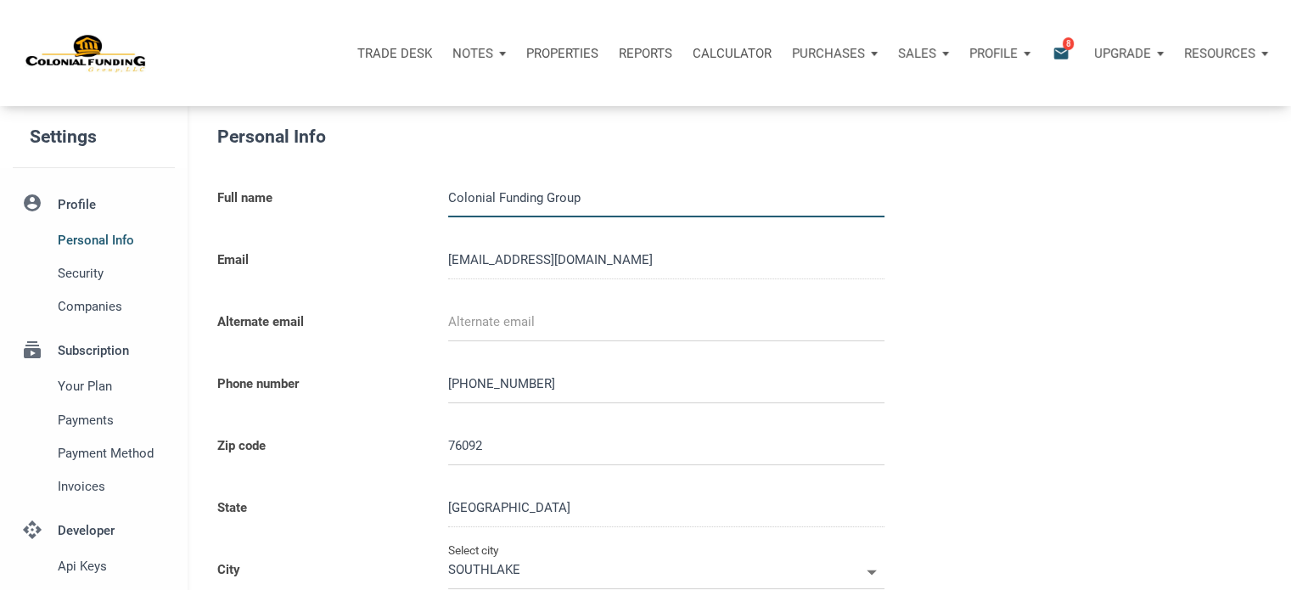
type input "0000000"
select select
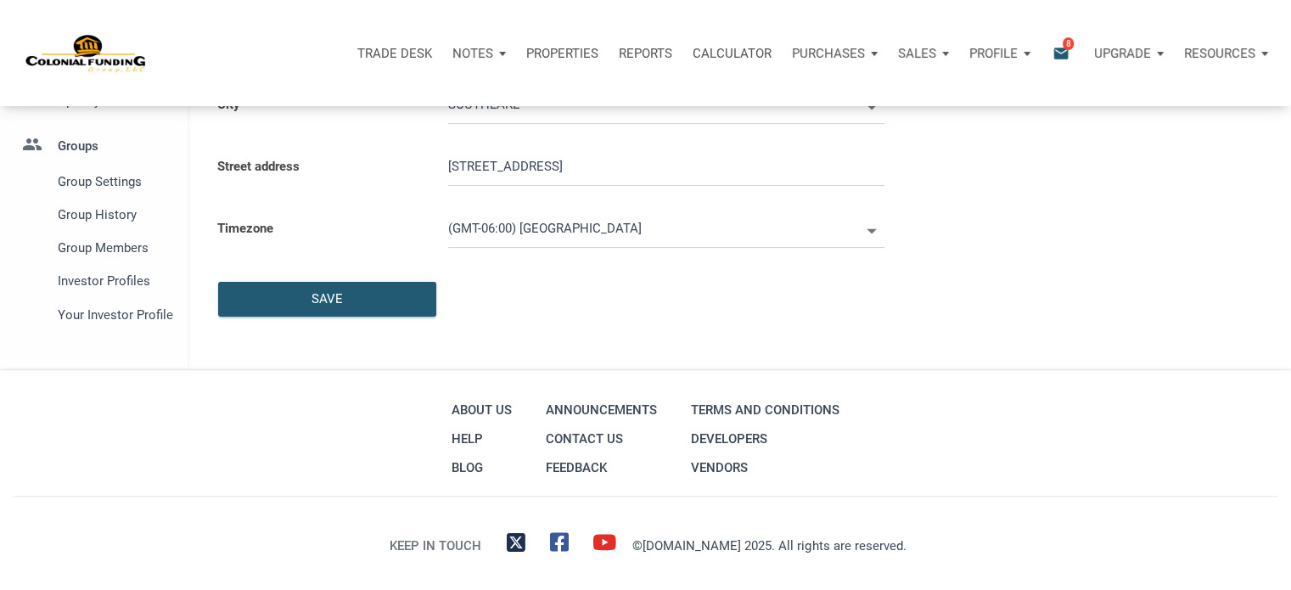
scroll to position [481, 0]
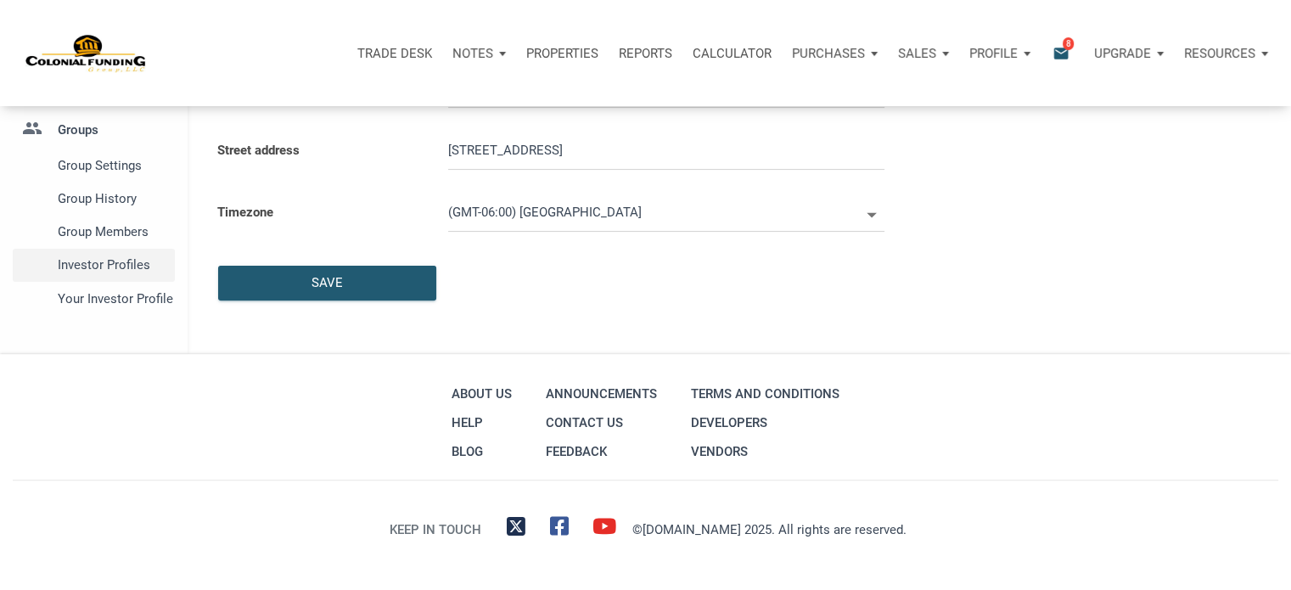
click at [108, 267] on span "Investor Profiles" at bounding box center [113, 265] width 110 height 20
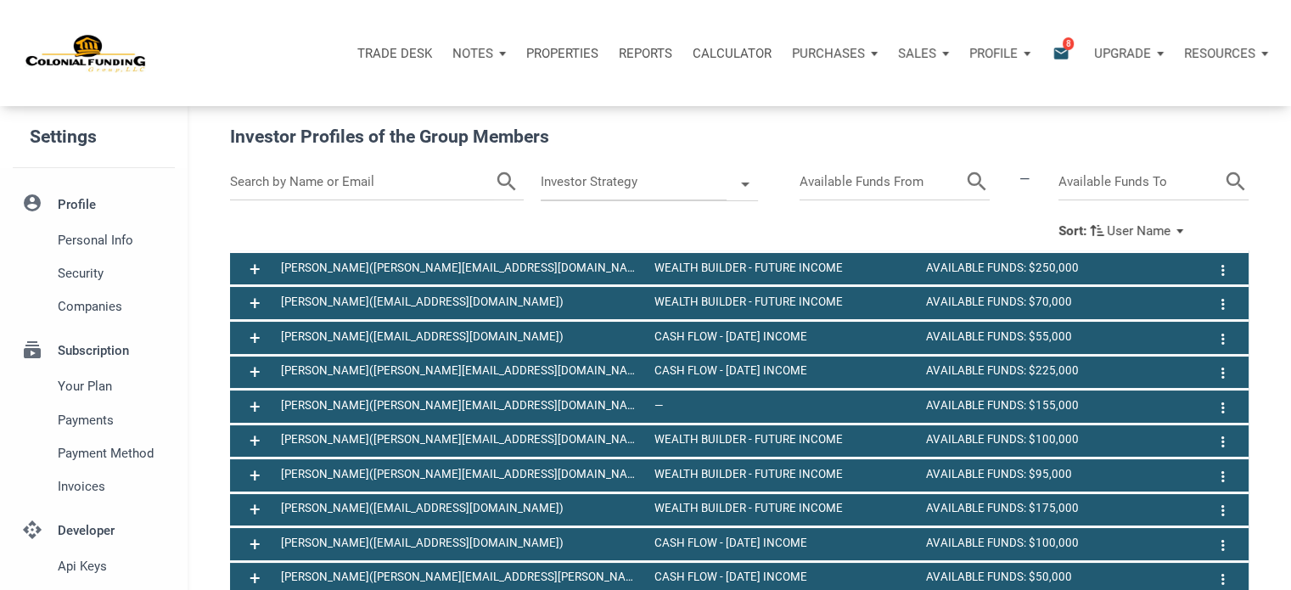
click at [329, 184] on input "text" at bounding box center [362, 182] width 265 height 37
paste input "taparrott727@gmail.com"
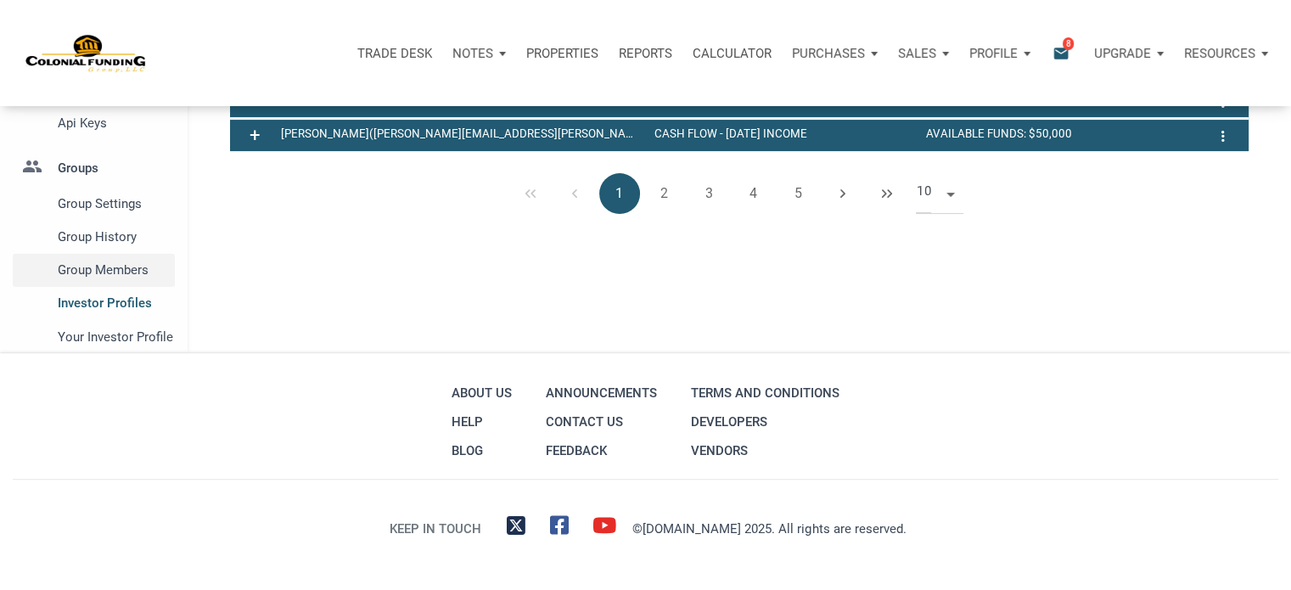
type input "taparrott727@gmail.com"
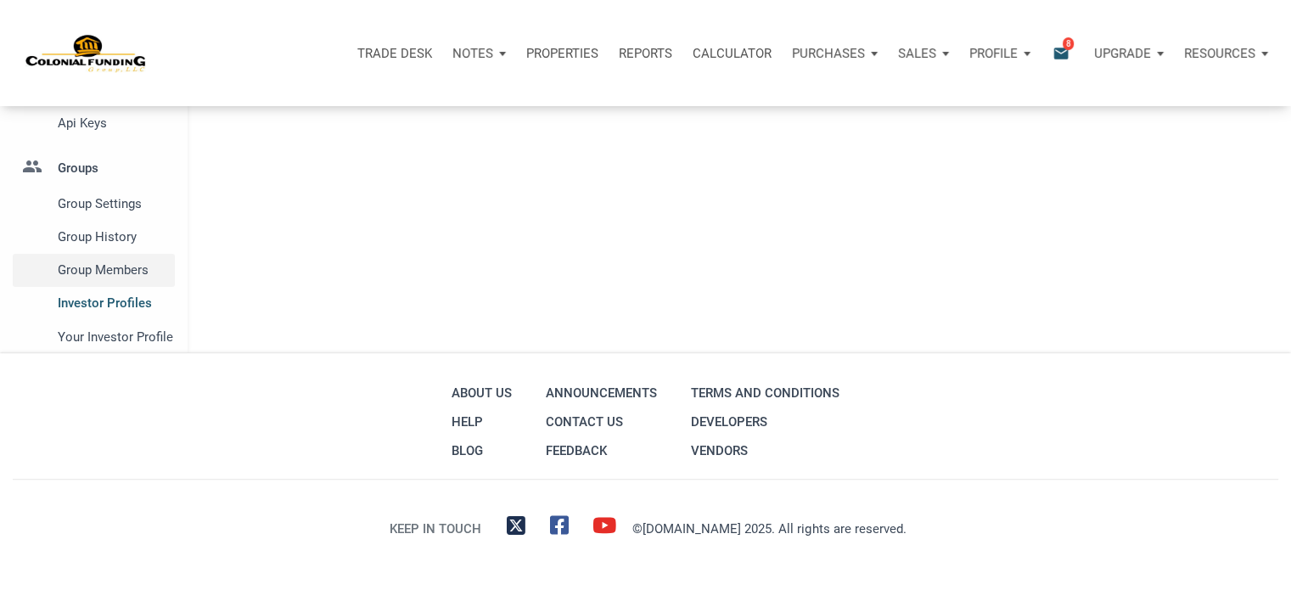
click at [95, 266] on span "Group Members" at bounding box center [113, 270] width 110 height 20
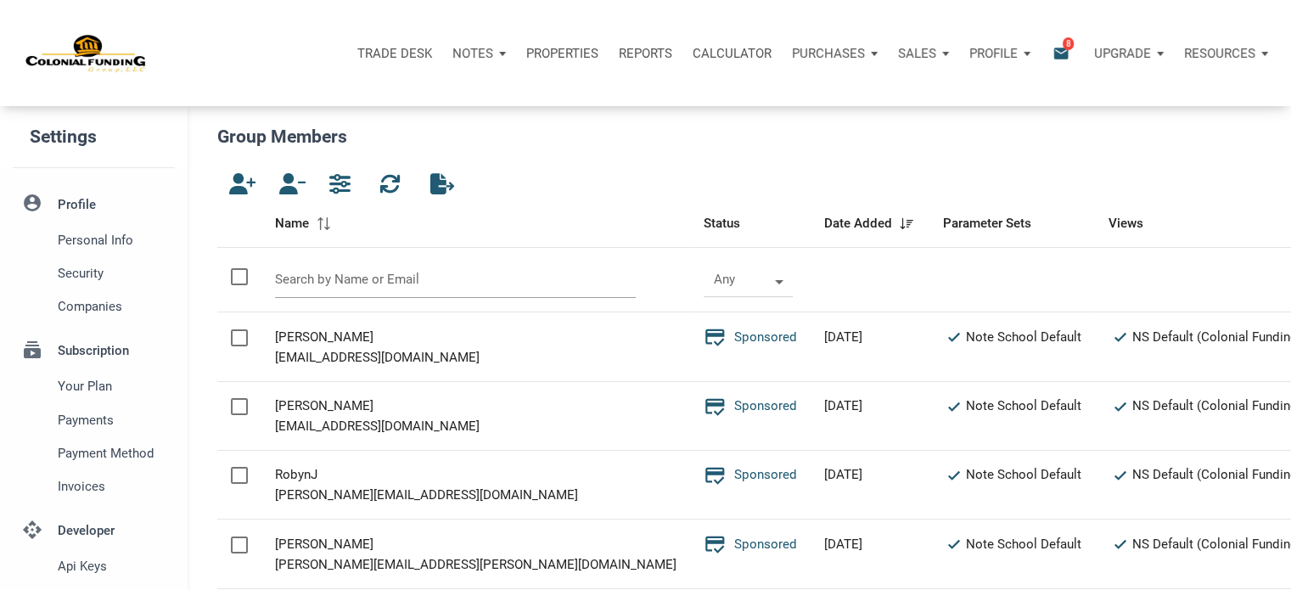
click at [354, 284] on input "text" at bounding box center [456, 279] width 362 height 37
paste input "taparrott727@gmail.com"
type input "taparrott727@gmail.com"
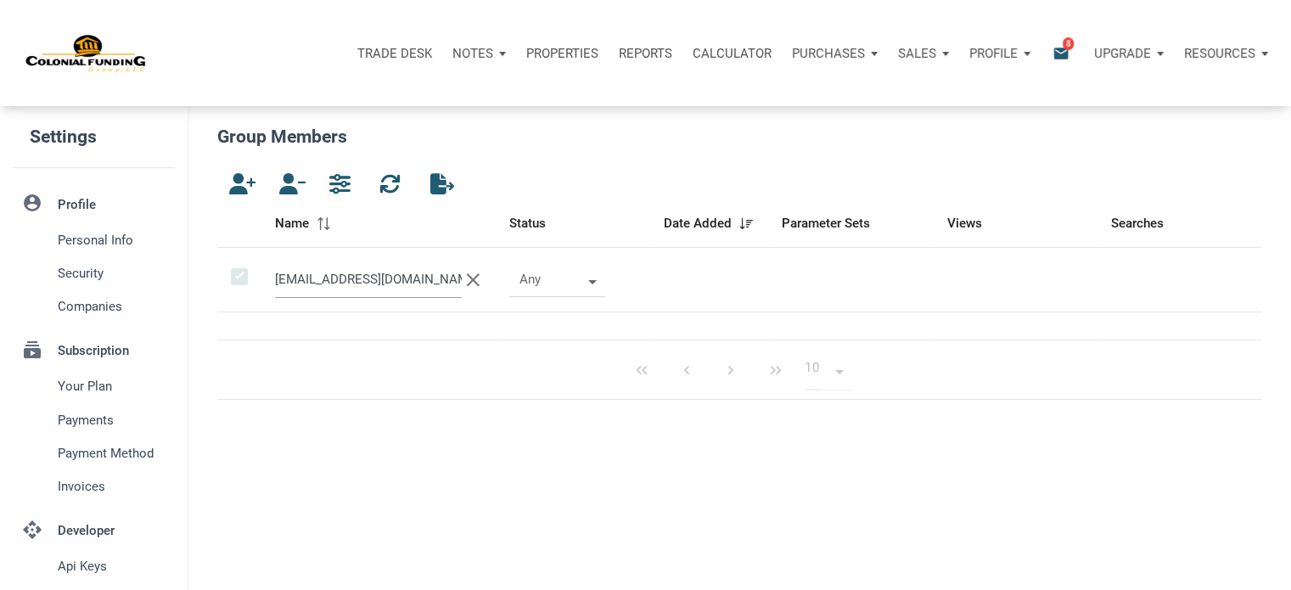
drag, startPoint x: 435, startPoint y: 278, endPoint x: 250, endPoint y: 267, distance: 185.4
click at [250, 267] on tr "taparrott727@gmail.com clear Any" at bounding box center [739, 280] width 1044 height 65
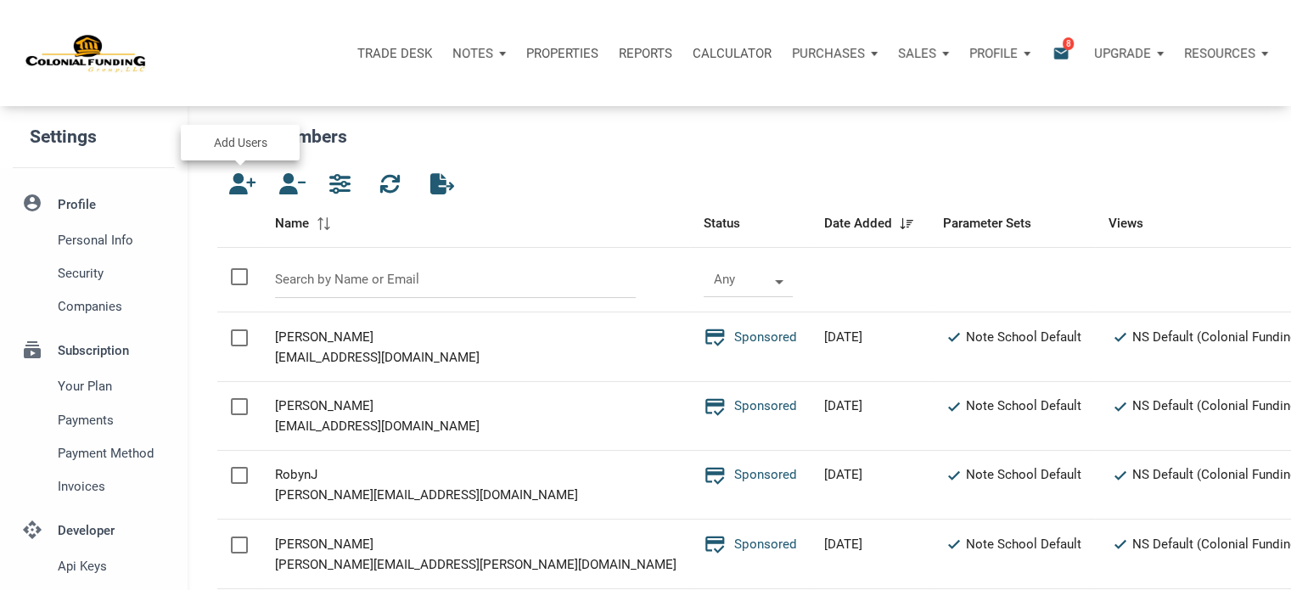
click at [241, 184] on icon "button" at bounding box center [238, 183] width 20 height 21
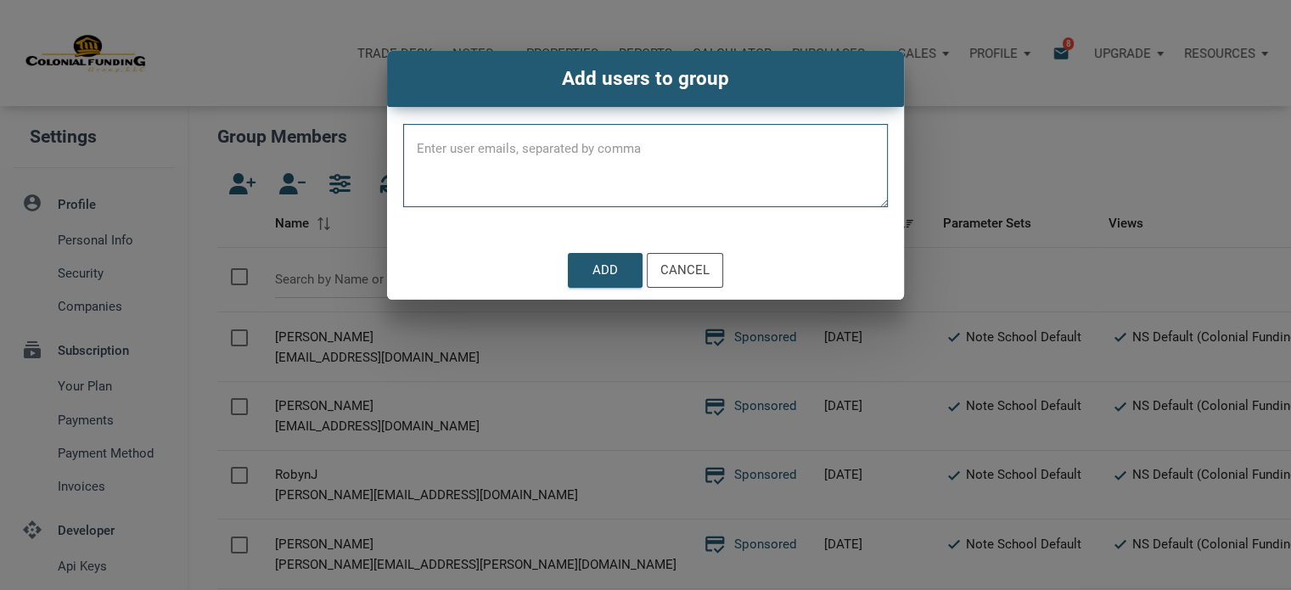
click at [533, 146] on textarea at bounding box center [645, 171] width 485 height 72
paste textarea "taparrott727@gmail.com"
type textarea "taparrott727@gmail.com"
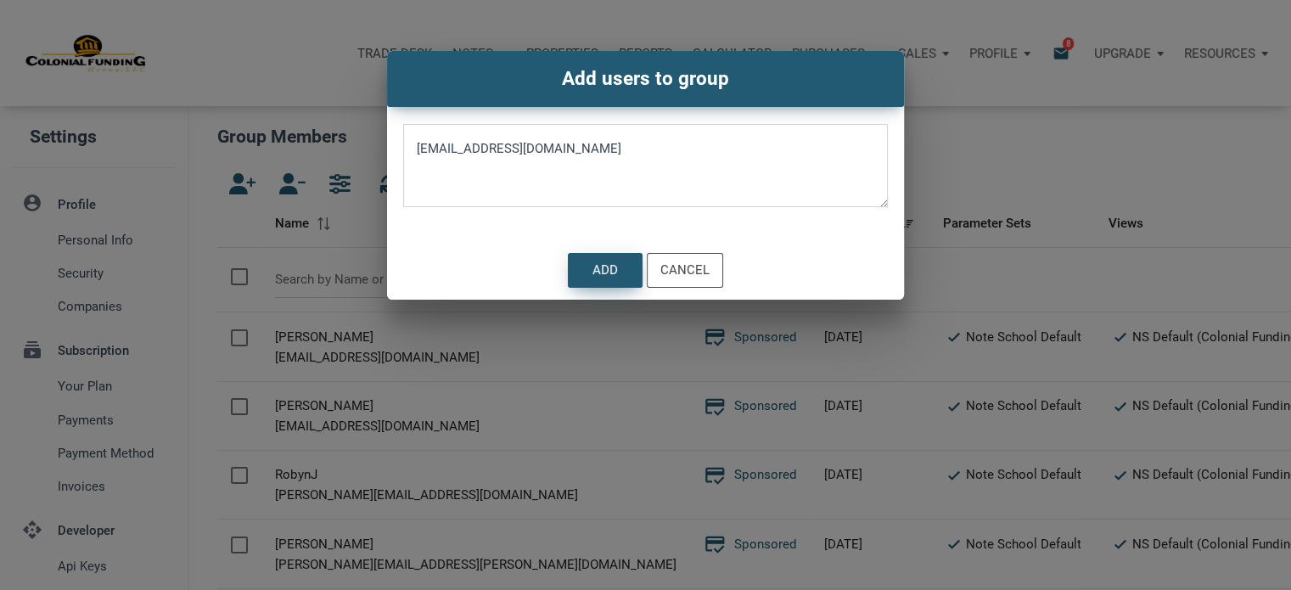
click at [603, 271] on div "Add" at bounding box center [604, 271] width 25 height 20
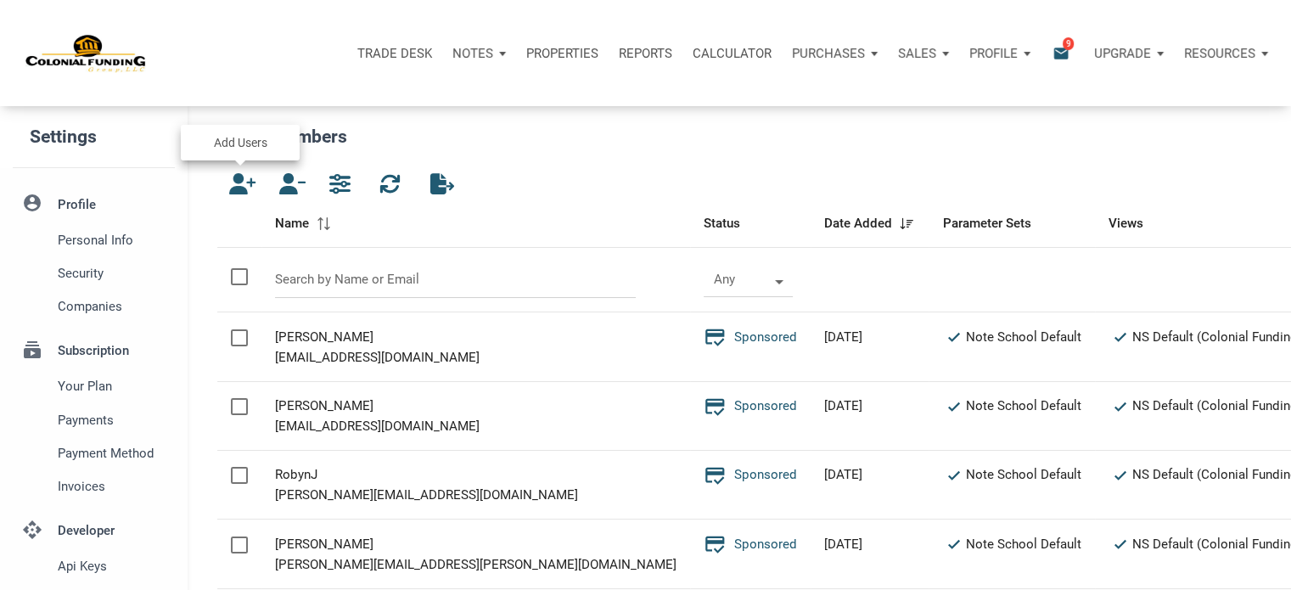
click at [238, 182] on icon "button" at bounding box center [238, 183] width 20 height 21
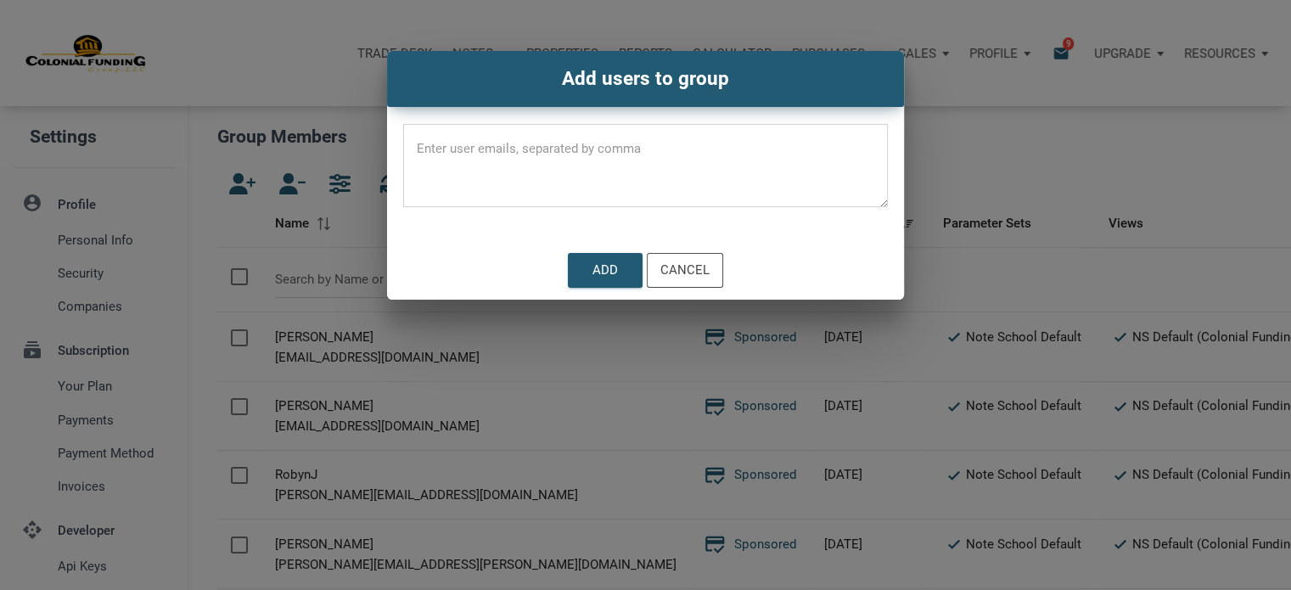
click at [491, 147] on textarea at bounding box center [645, 171] width 485 height 72
paste textarea "almadenestates@hotmail.com"
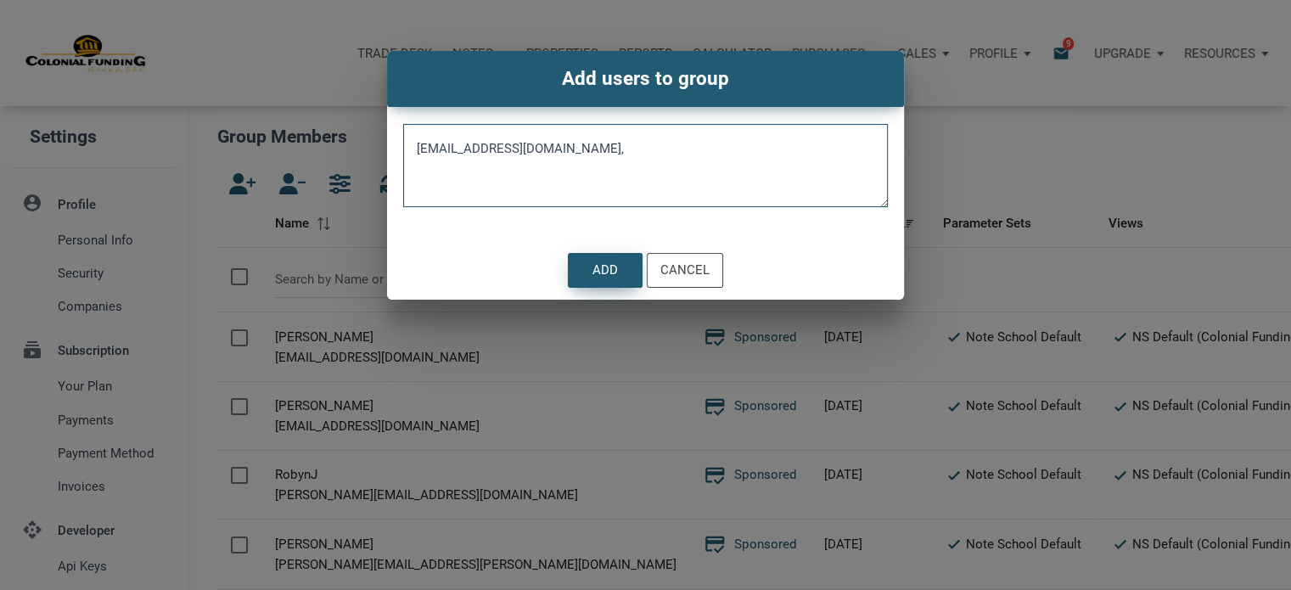
type textarea "almadenestates@hotmail.com,"
click at [604, 264] on div "Add" at bounding box center [604, 271] width 25 height 20
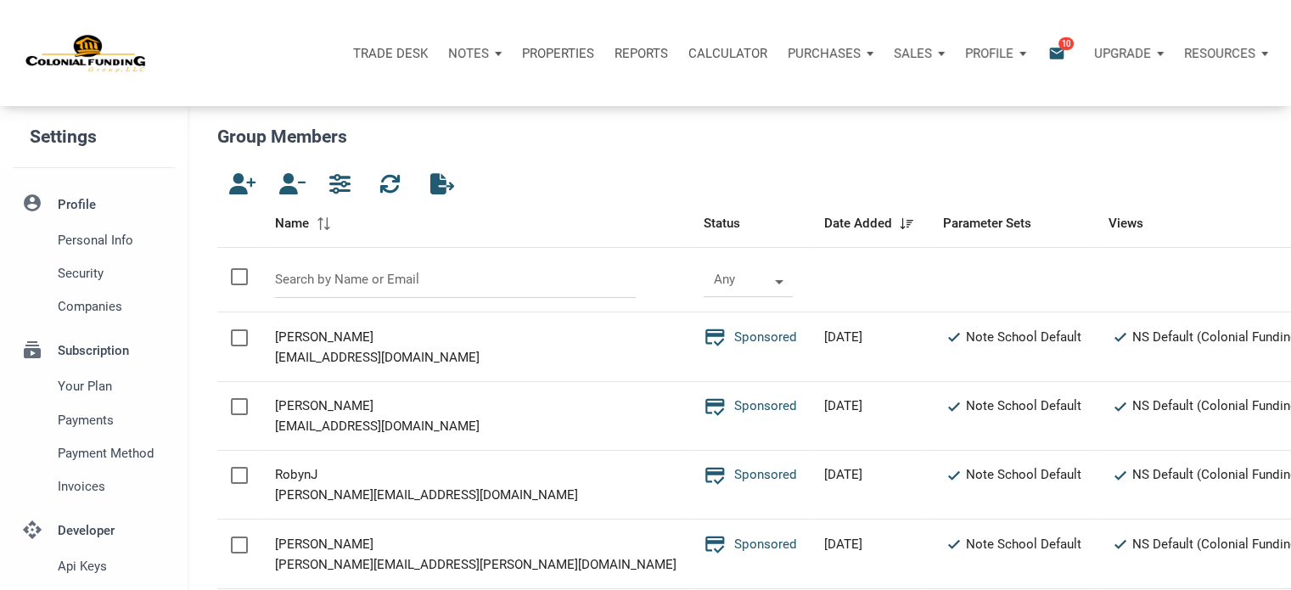
click at [461, 52] on p "Notes" at bounding box center [468, 53] width 41 height 15
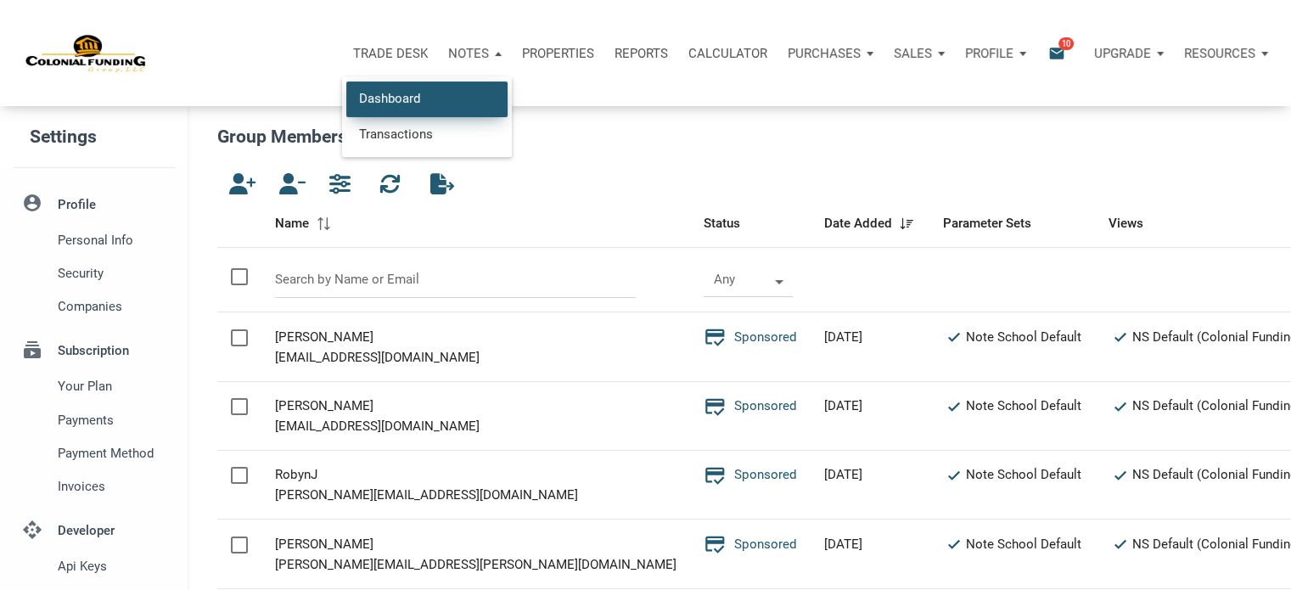
click at [391, 93] on link "Dashboard" at bounding box center [426, 98] width 161 height 35
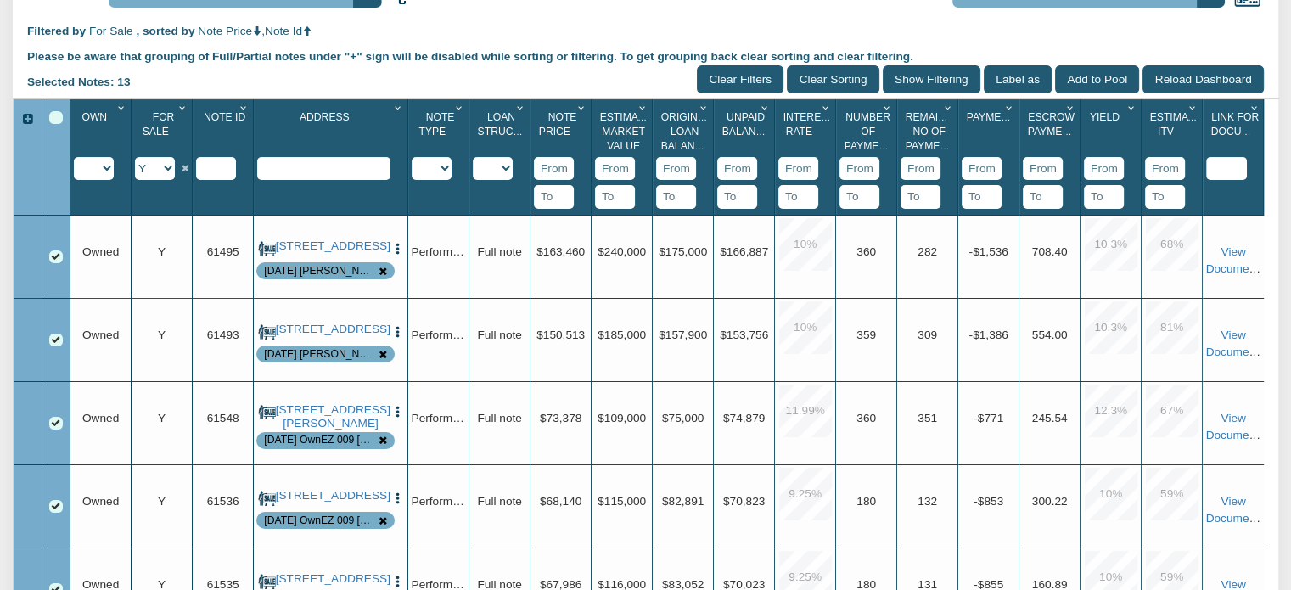
scroll to position [291, 0]
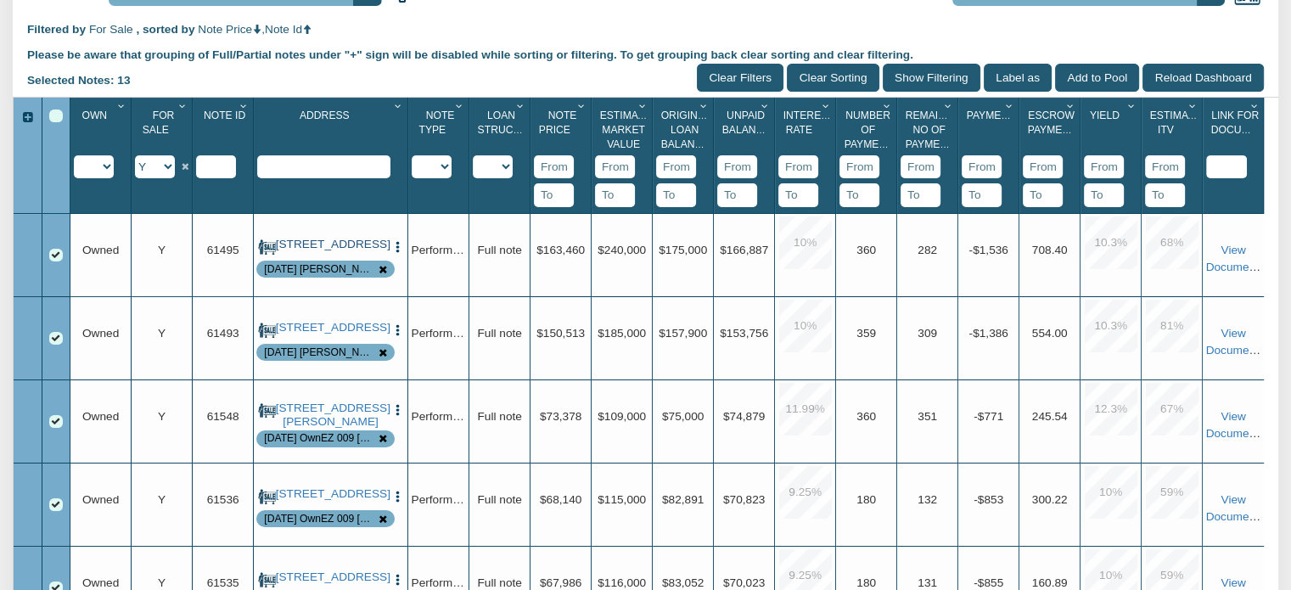
click at [347, 251] on link "[STREET_ADDRESS]" at bounding box center [331, 245] width 110 height 14
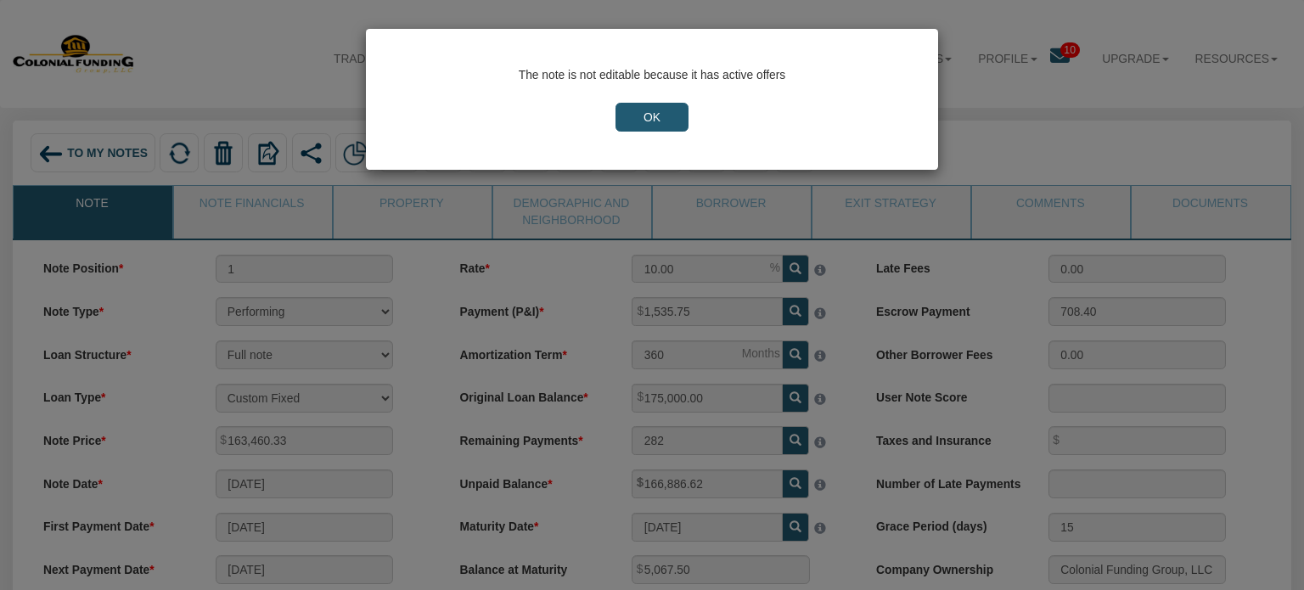
click at [632, 117] on input "OK" at bounding box center [651, 117] width 73 height 29
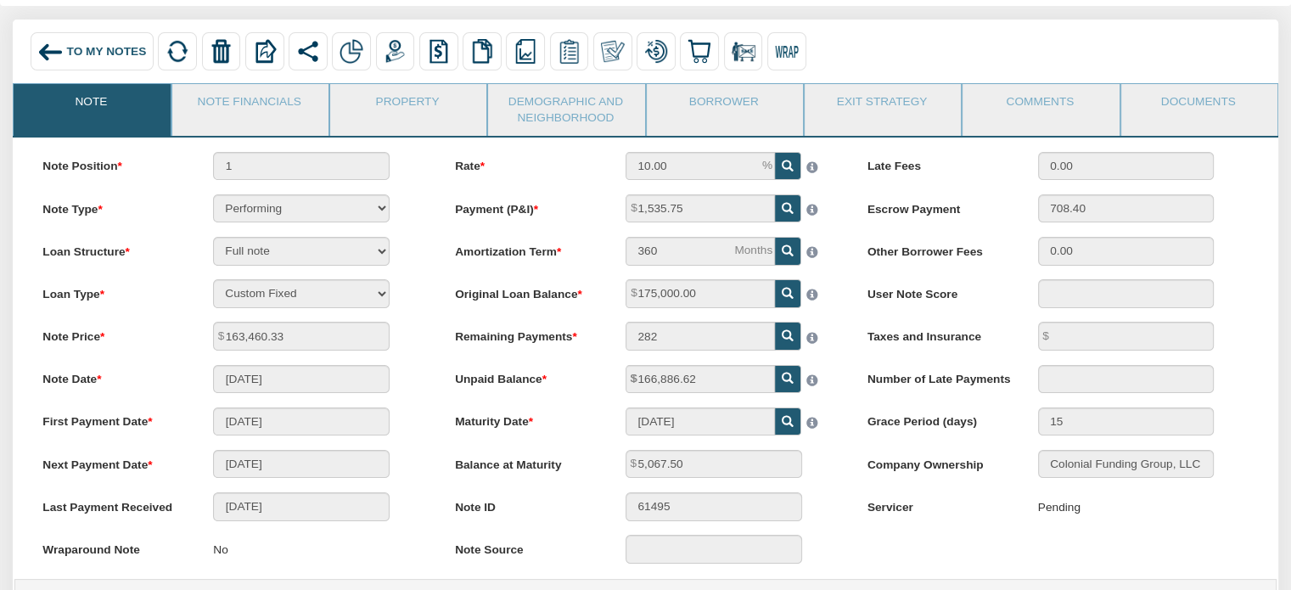
scroll to position [106, 0]
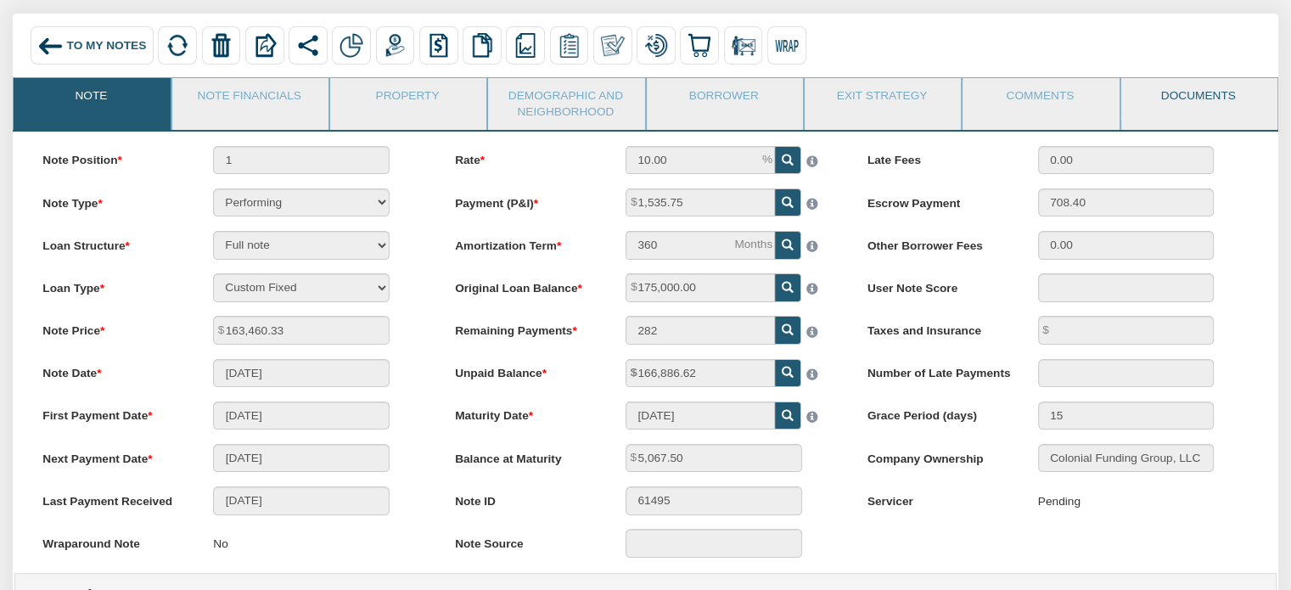
click at [1178, 101] on link "Documents" at bounding box center [1198, 99] width 154 height 42
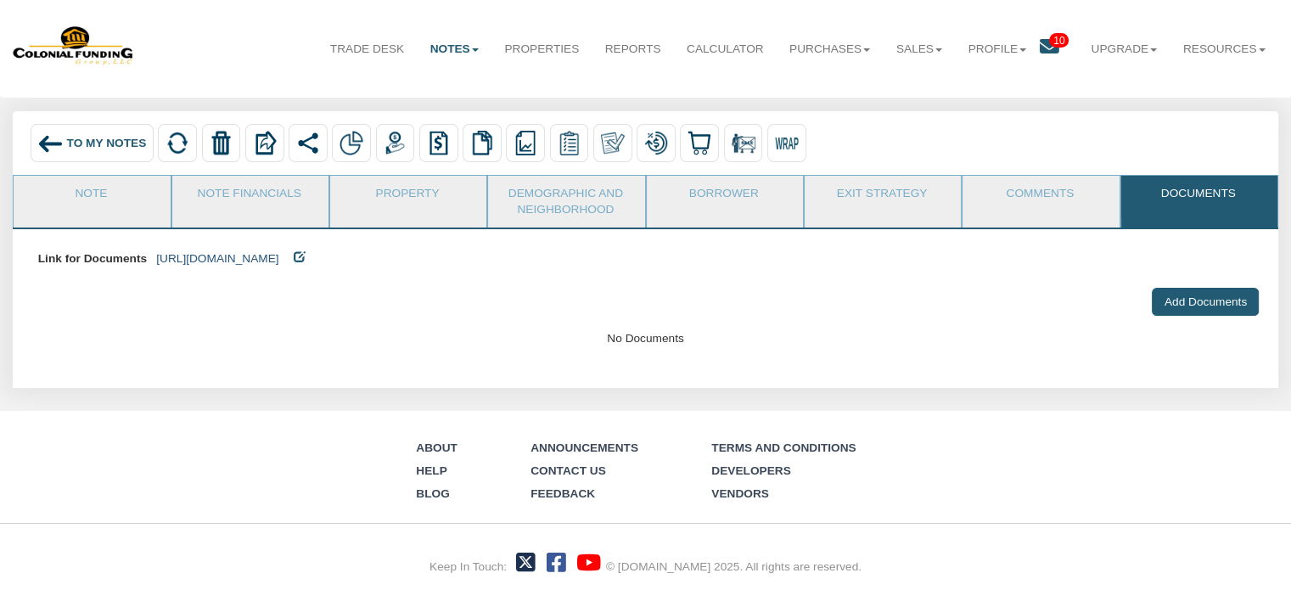
click at [278, 254] on link "[URL][DOMAIN_NAME]" at bounding box center [217, 258] width 122 height 13
click at [69, 137] on span "To My Notes" at bounding box center [107, 143] width 80 height 13
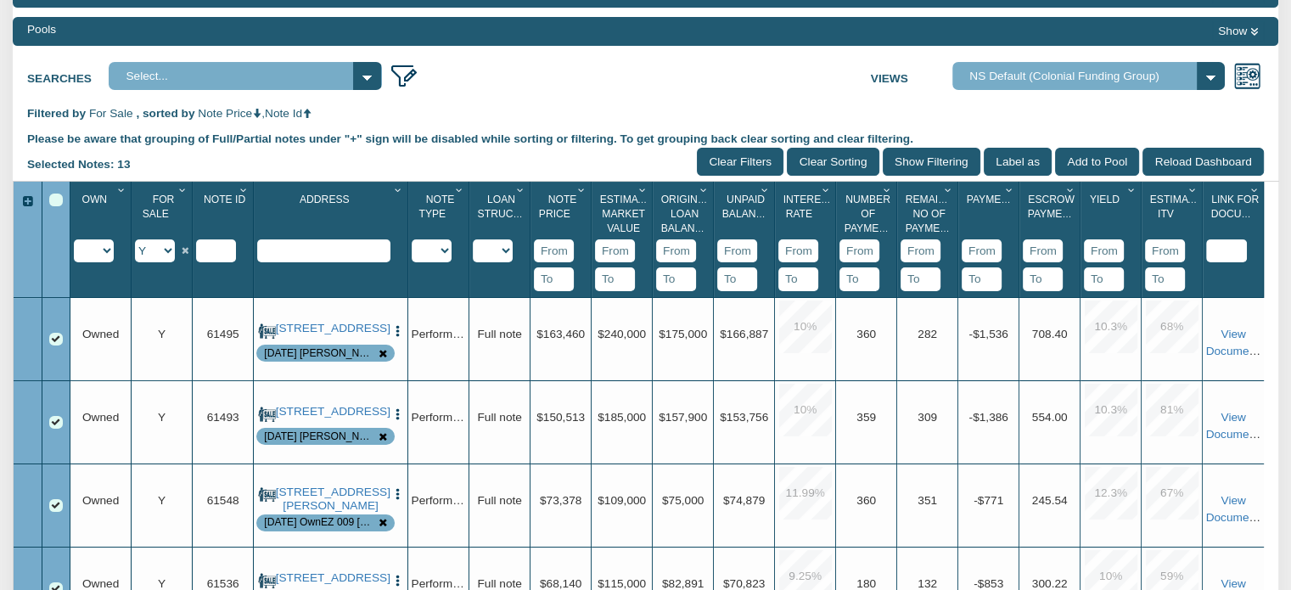
scroll to position [211, 0]
